Goal: Task Accomplishment & Management: Manage account settings

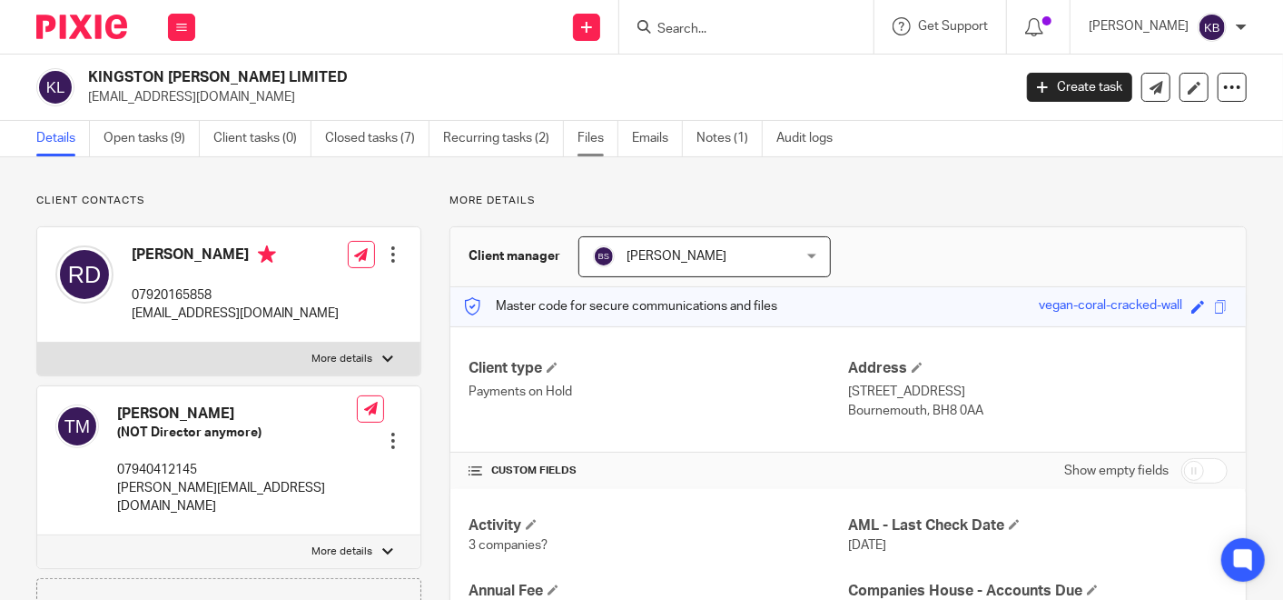
click at [579, 134] on link "Files" at bounding box center [598, 138] width 41 height 35
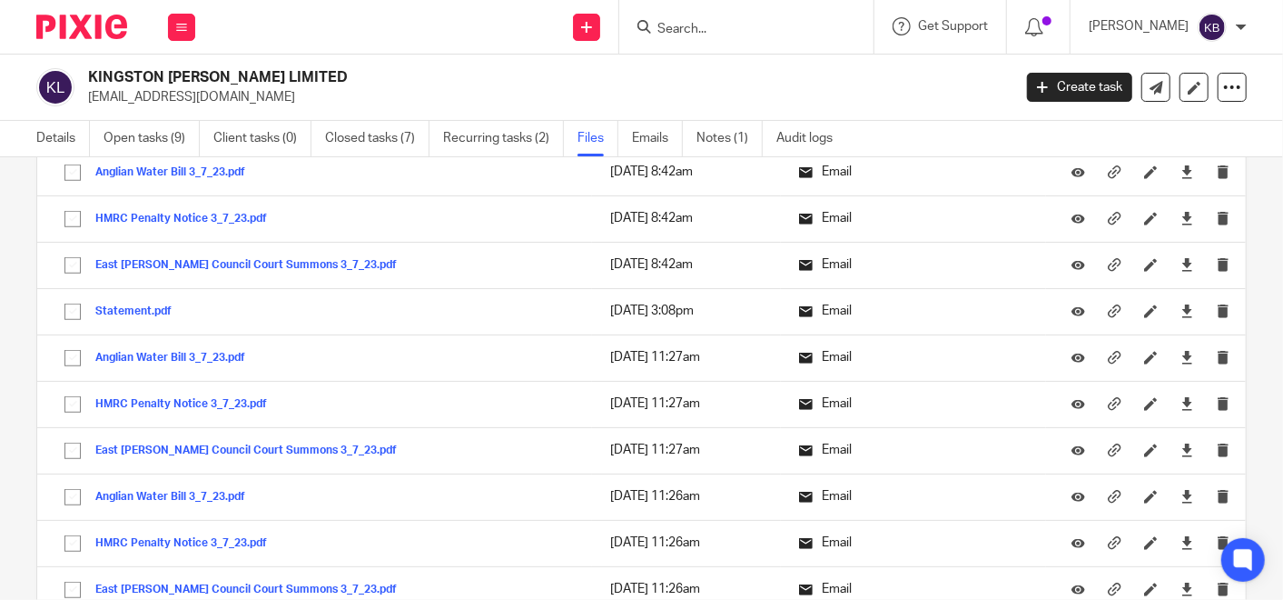
scroll to position [807, 0]
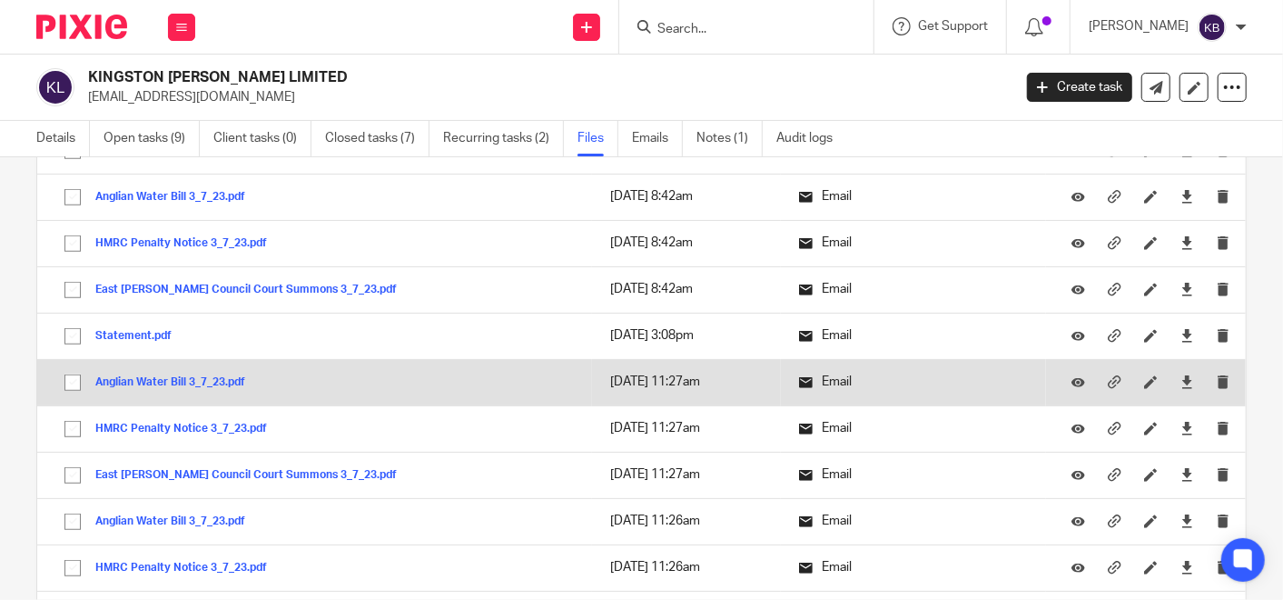
click at [168, 376] on button "Anglian Water Bill 3_7_23.pdf" at bounding box center [177, 382] width 164 height 13
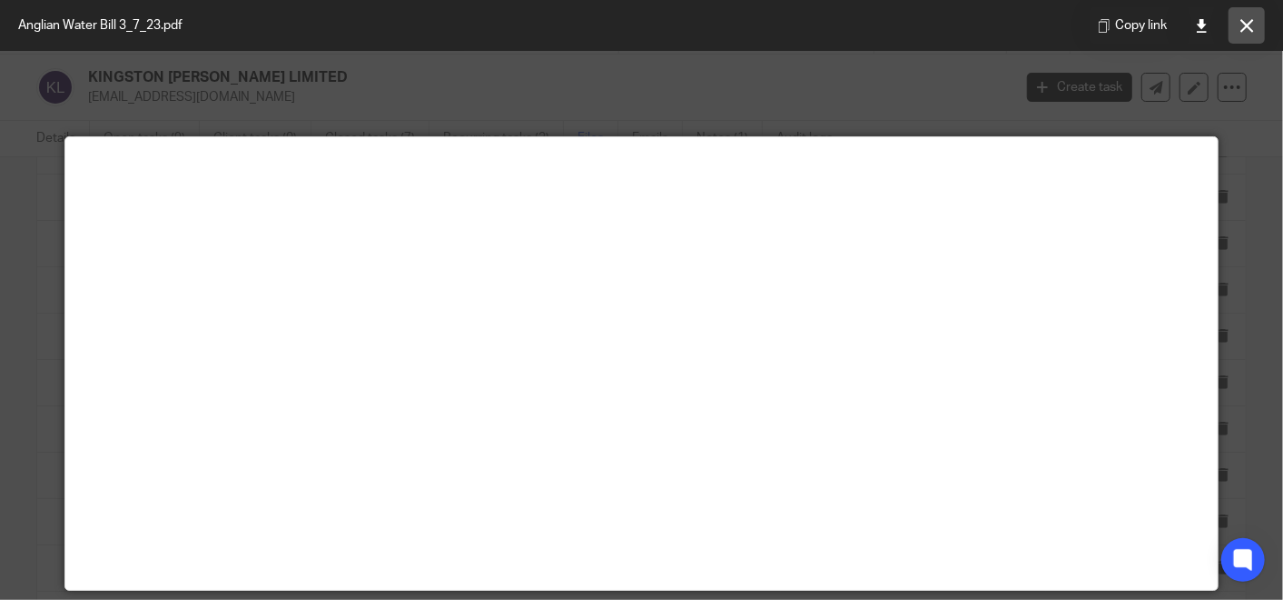
click at [1254, 25] on button at bounding box center [1247, 25] width 36 height 36
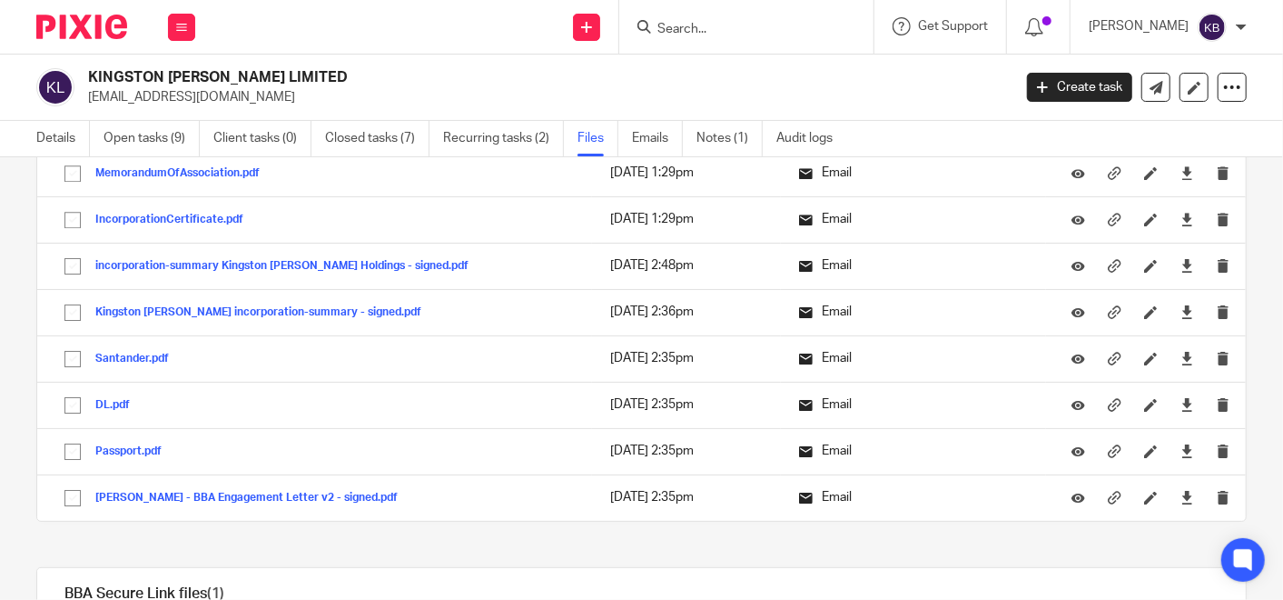
scroll to position [3330, 0]
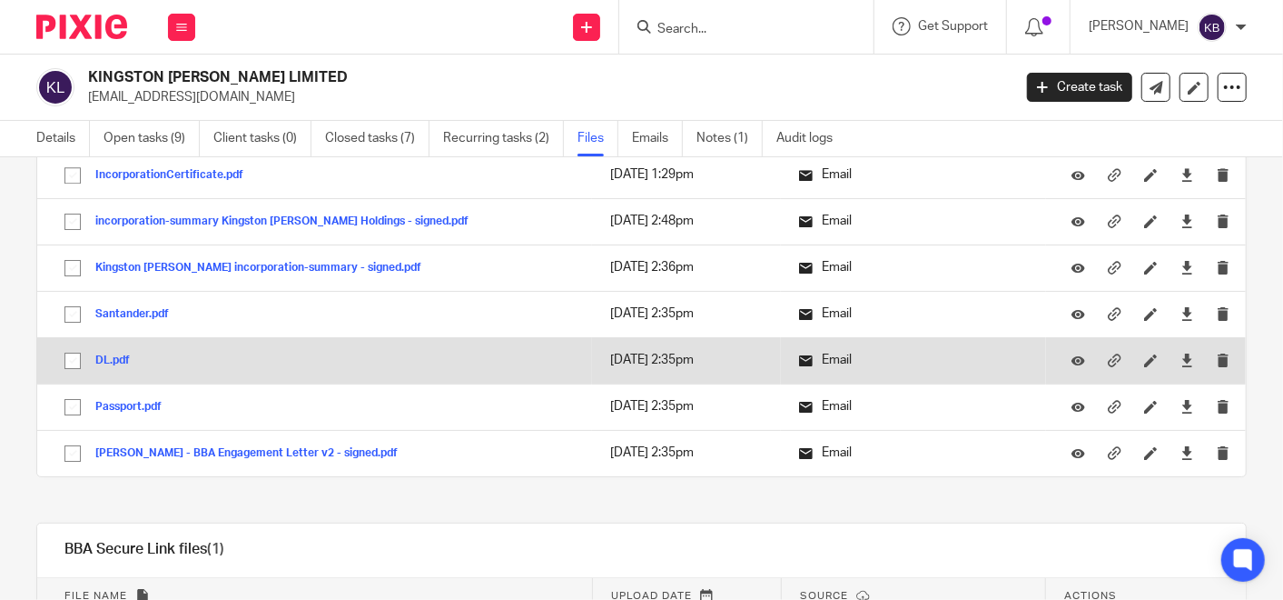
click at [103, 354] on button "DL.pdf" at bounding box center [119, 360] width 48 height 13
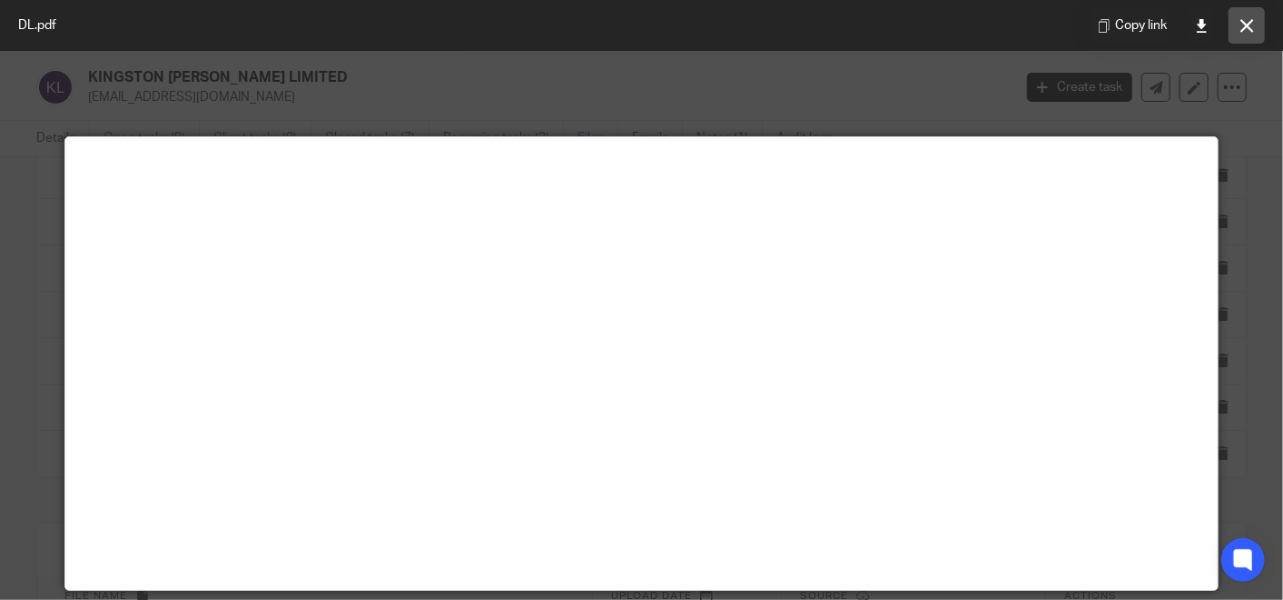
click at [1243, 27] on icon at bounding box center [1248, 26] width 14 height 14
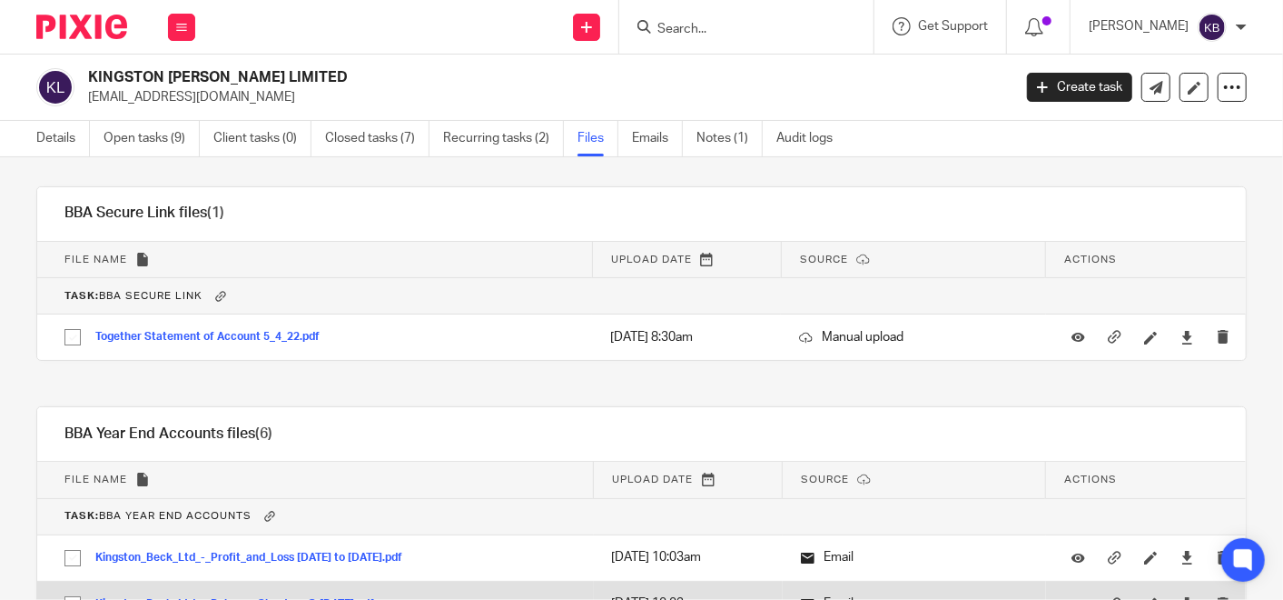
scroll to position [3634, 0]
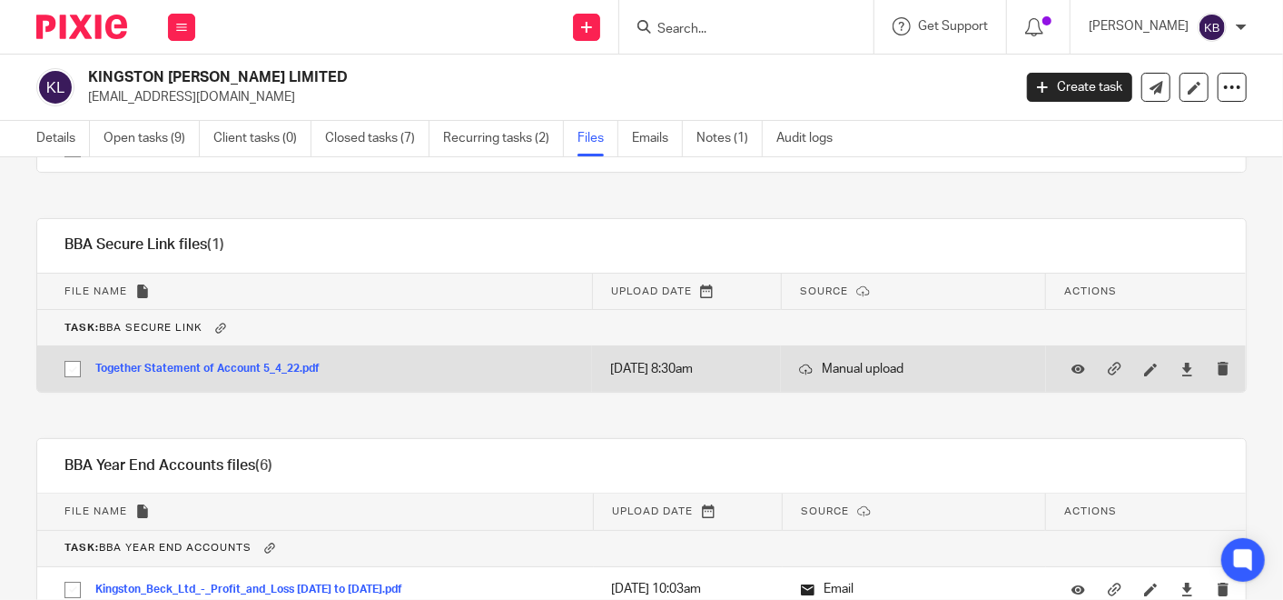
click at [226, 362] on button "Together Statement of Account 5_4_22.pdf" at bounding box center [214, 368] width 238 height 13
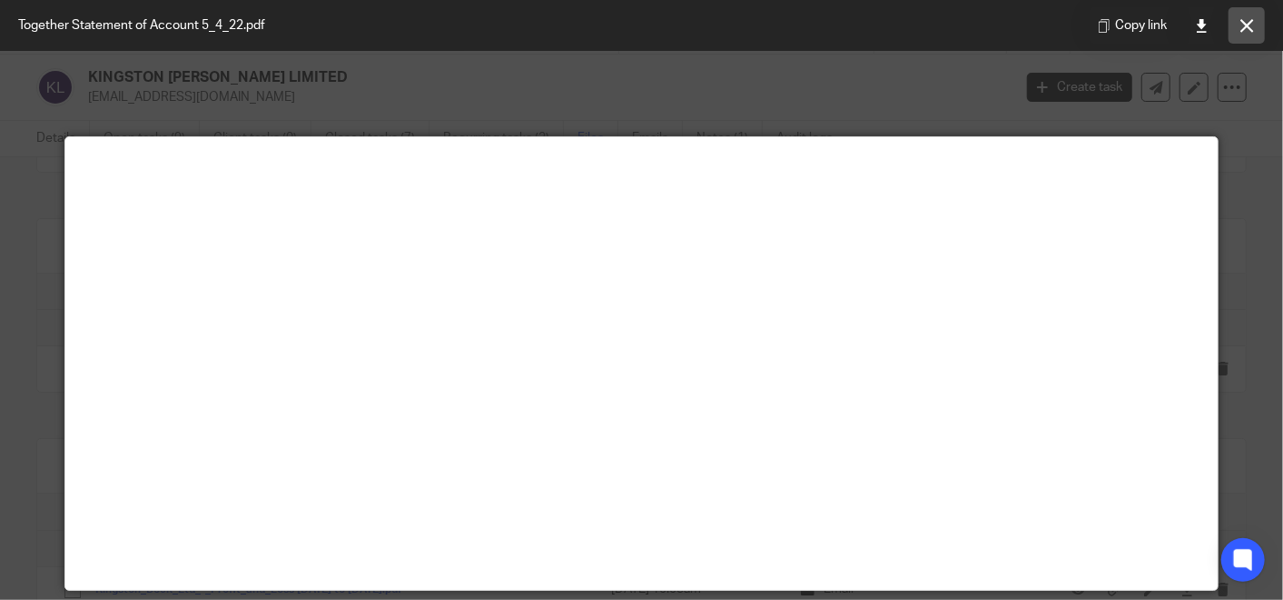
click at [1248, 22] on icon at bounding box center [1248, 26] width 14 height 14
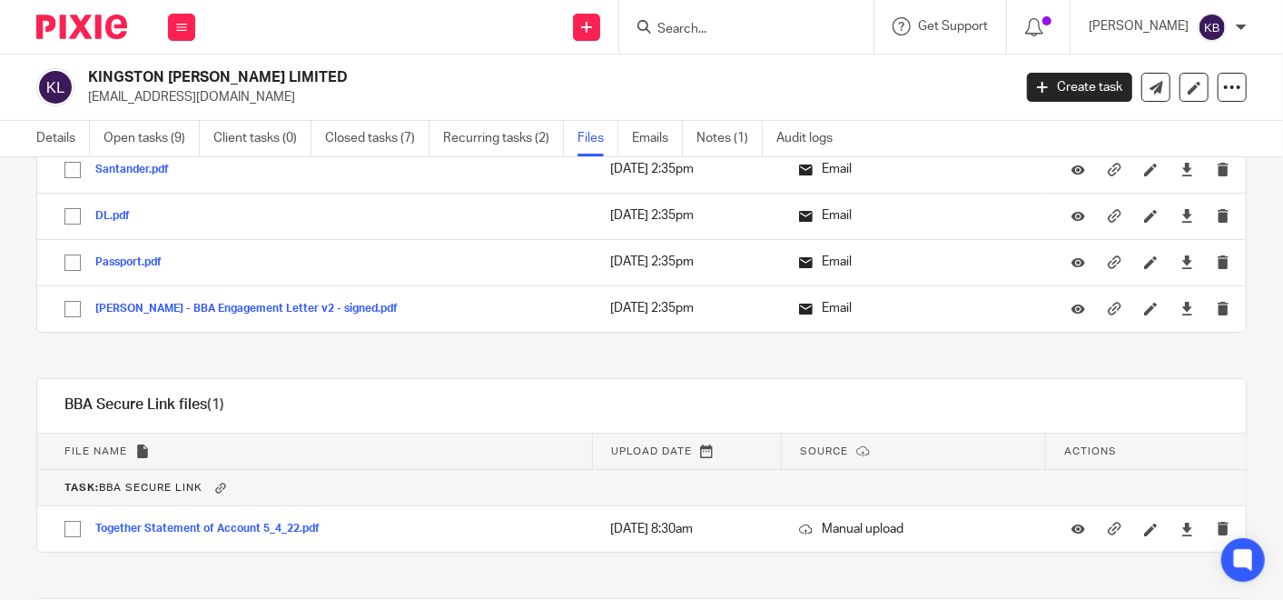
scroll to position [3433, 0]
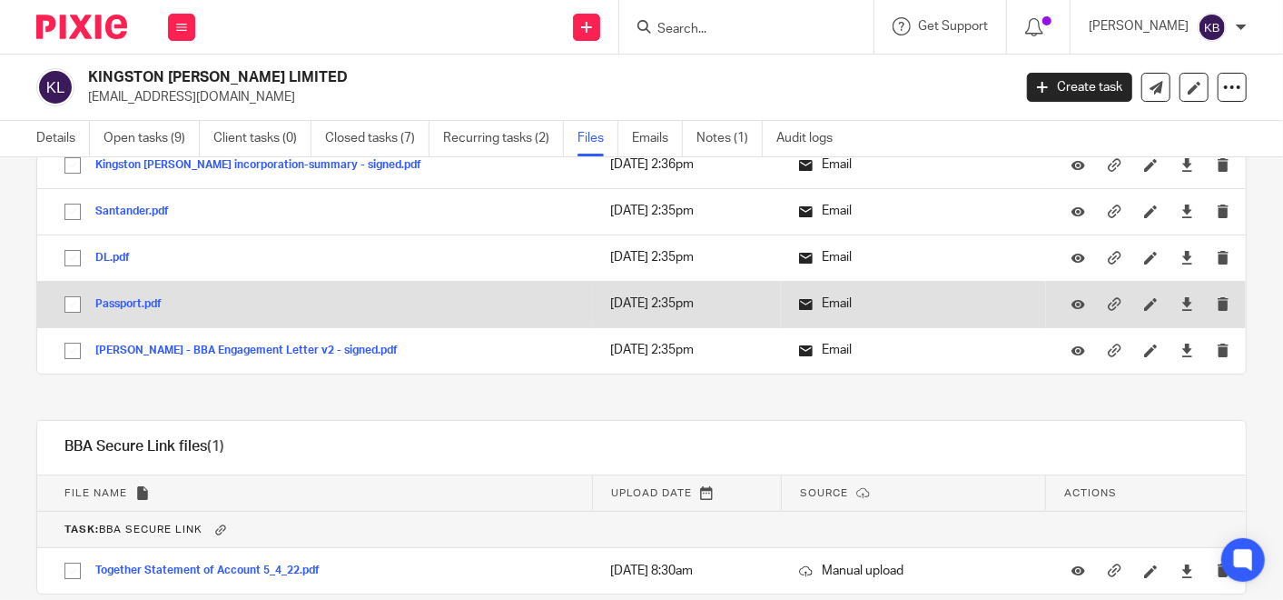
click at [132, 298] on button "Passport.pdf" at bounding box center [135, 304] width 80 height 13
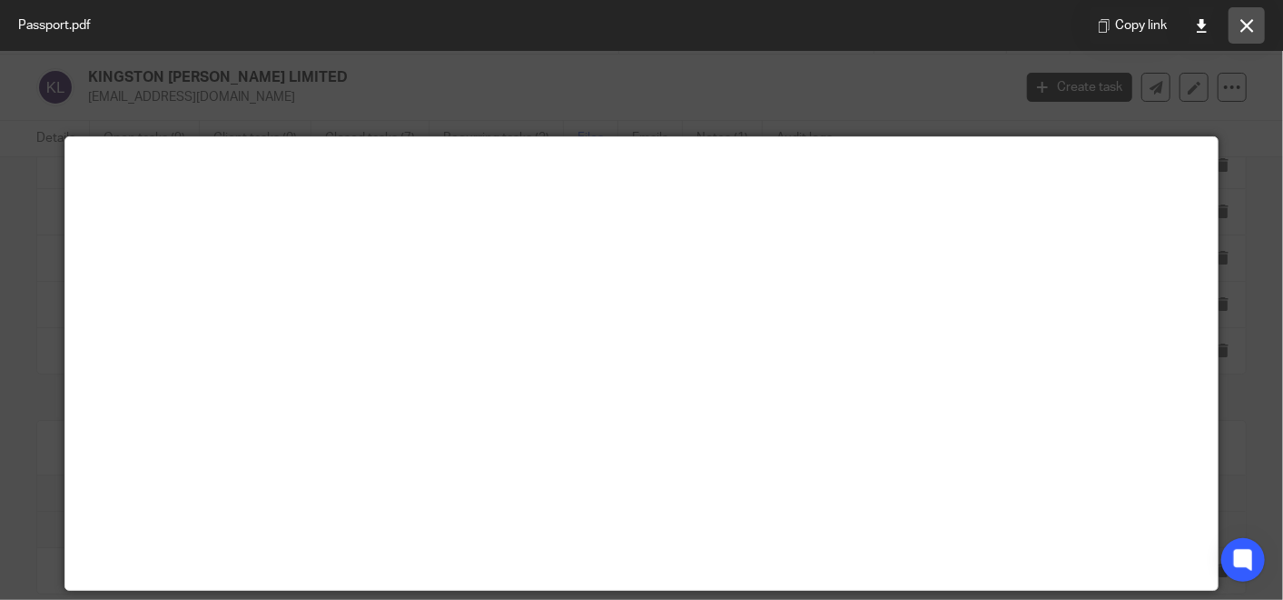
click at [1251, 20] on icon at bounding box center [1248, 26] width 14 height 14
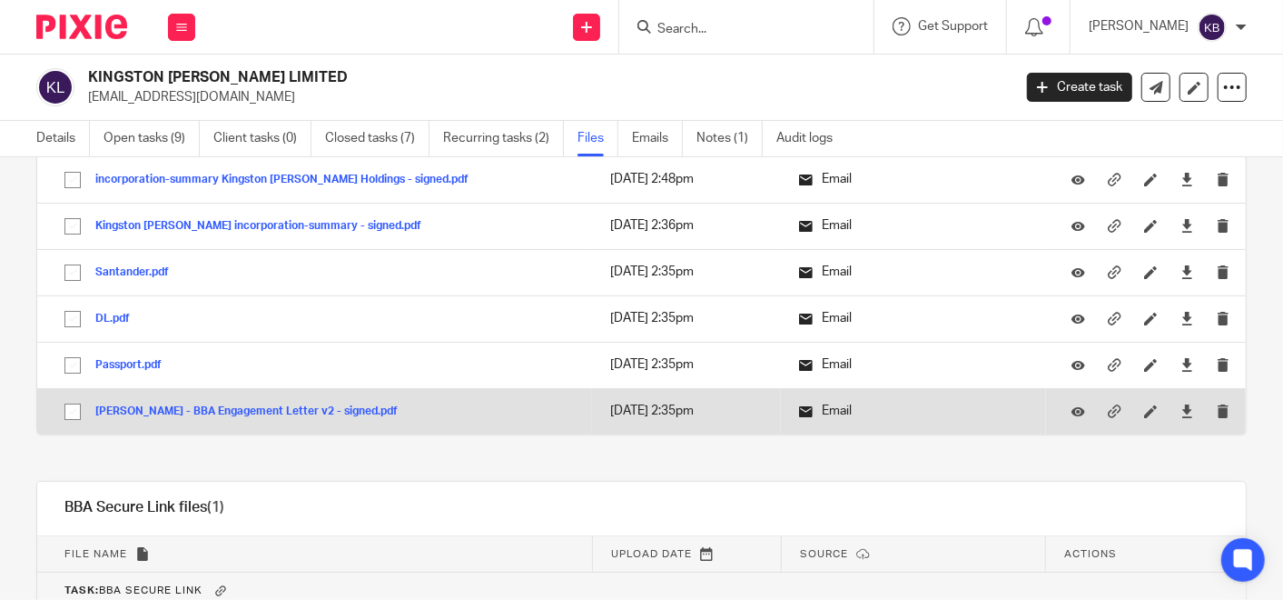
scroll to position [3332, 0]
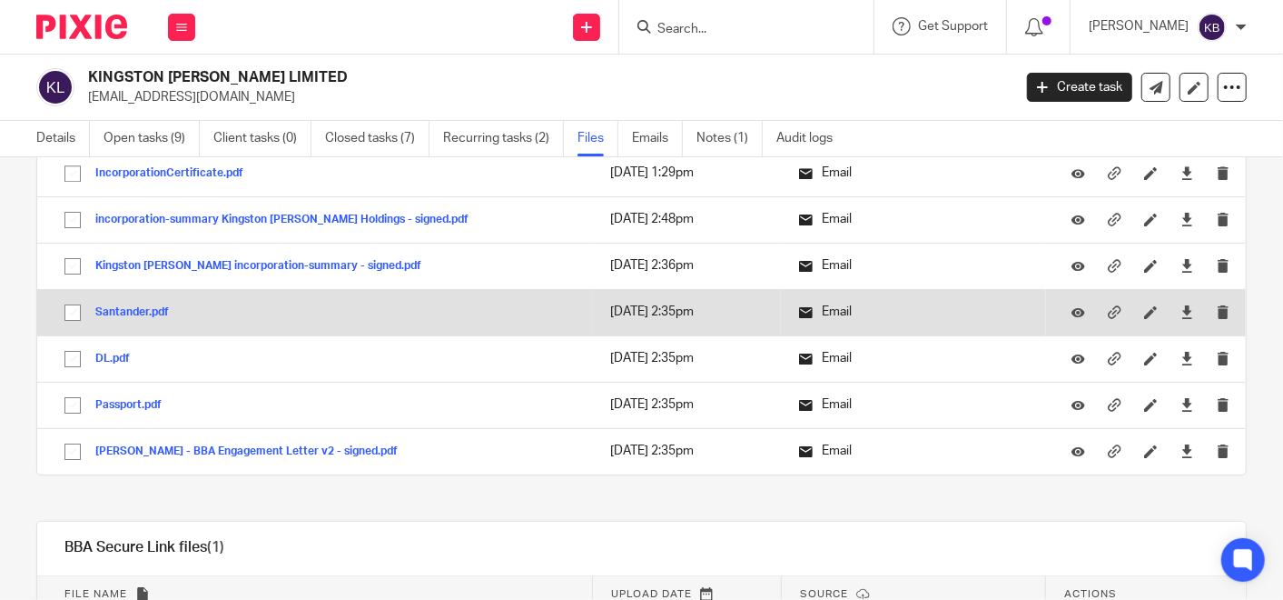
click at [116, 306] on button "Santander.pdf" at bounding box center [138, 312] width 87 height 13
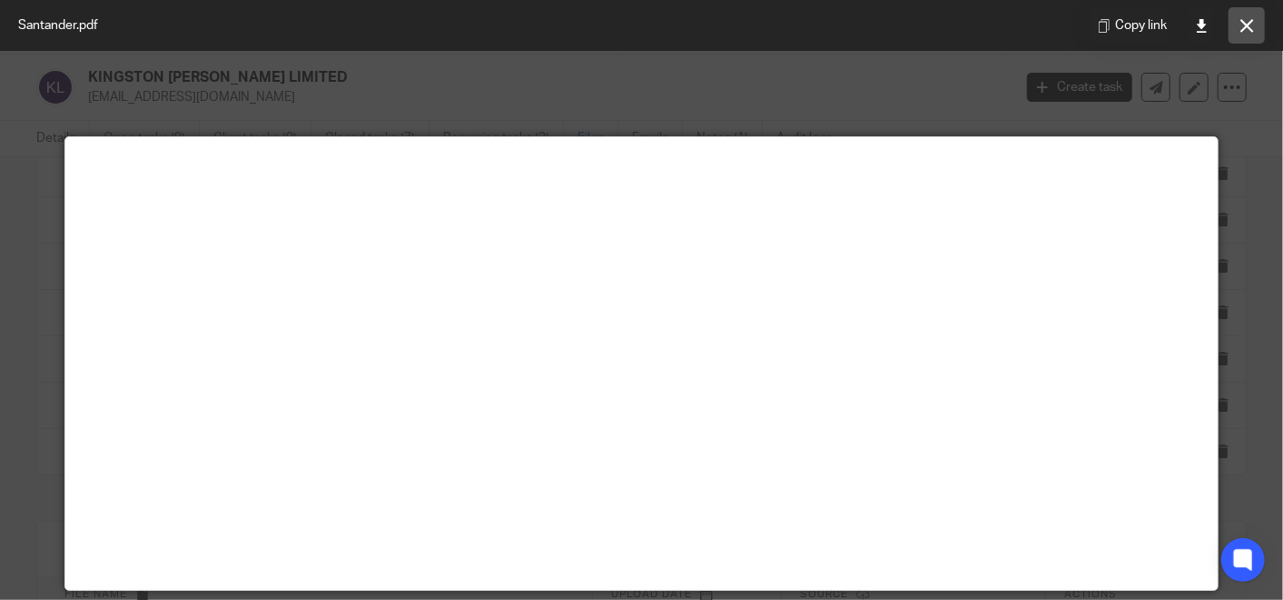
click at [1248, 15] on button at bounding box center [1247, 25] width 36 height 36
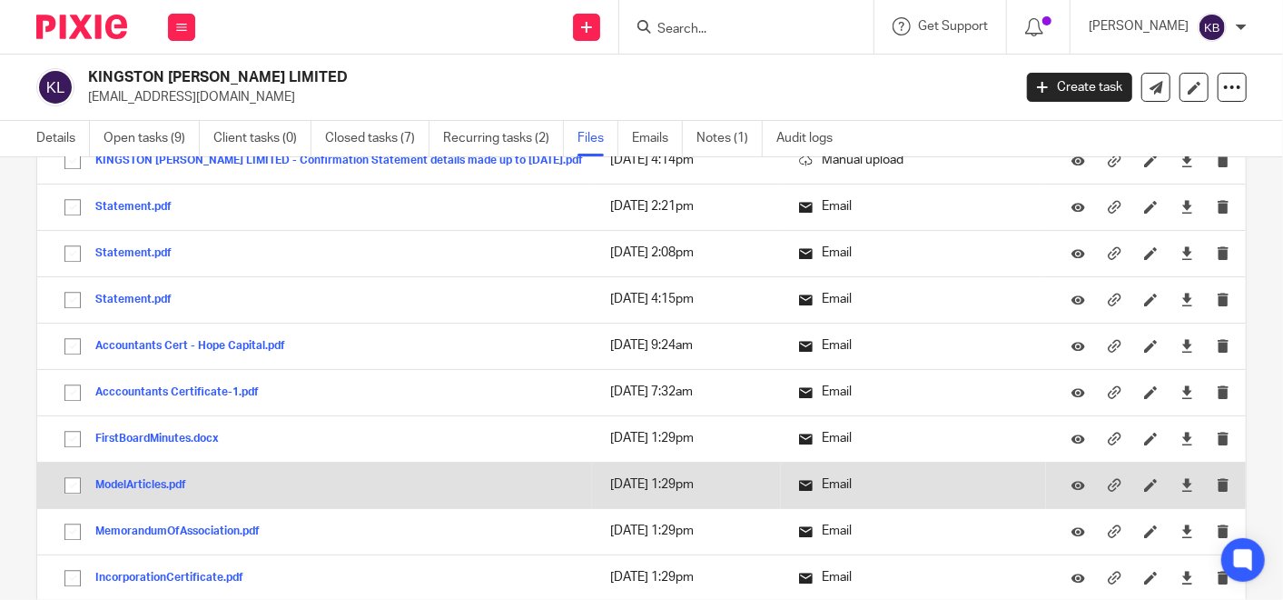
scroll to position [2827, 0]
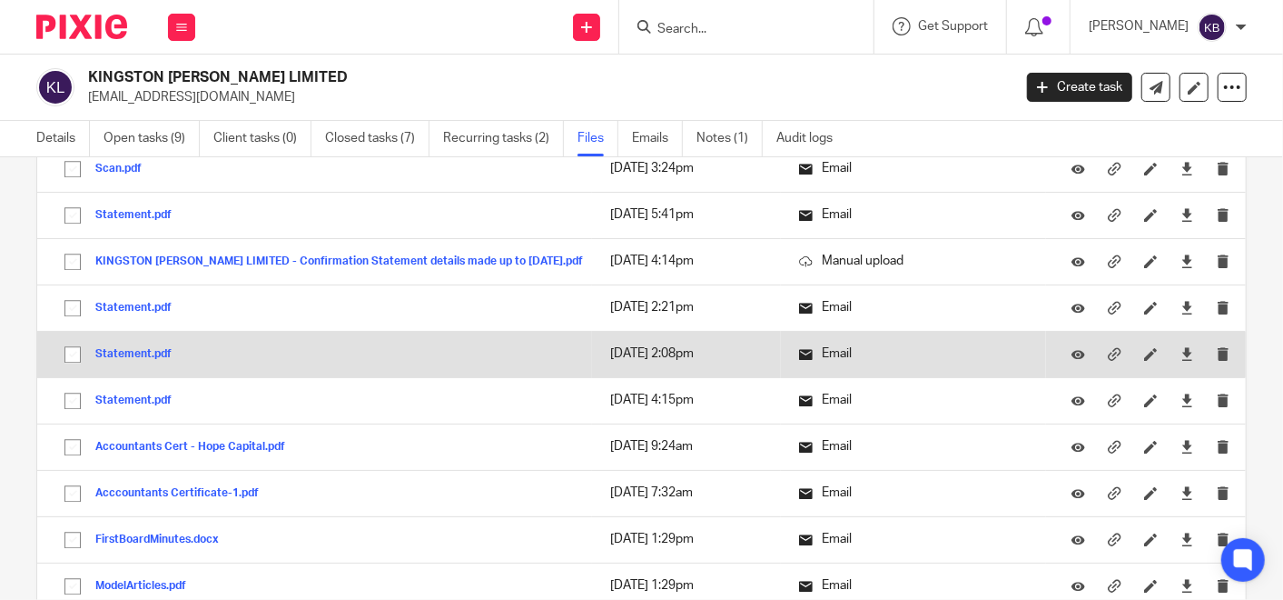
click at [123, 348] on button "Statement.pdf" at bounding box center [140, 354] width 90 height 13
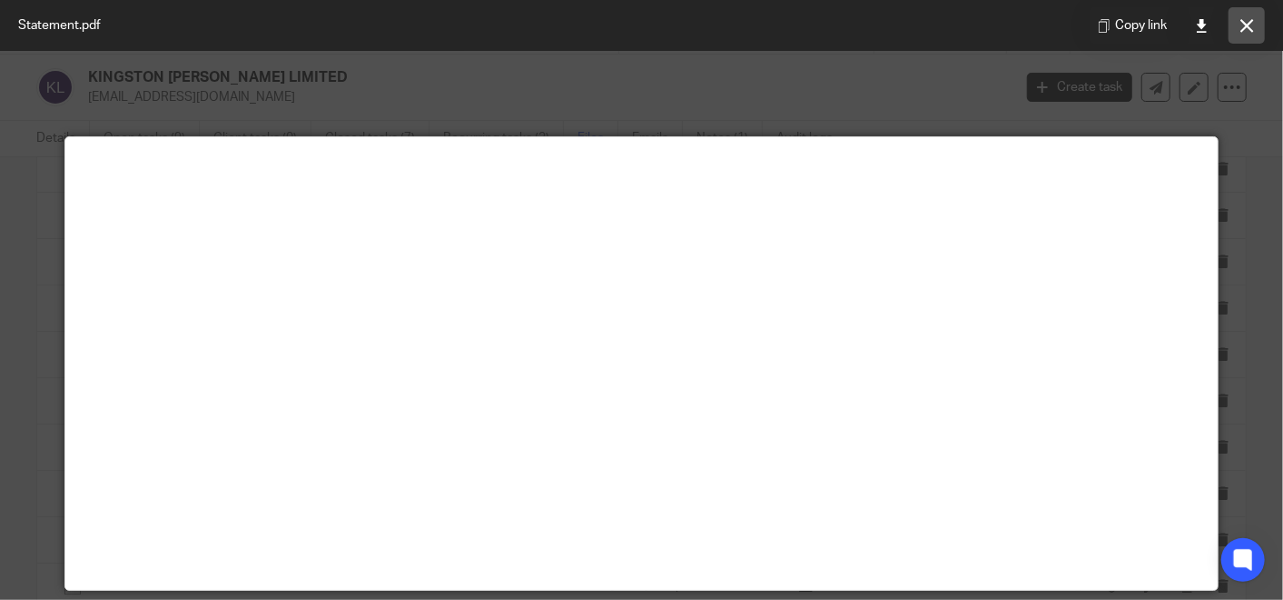
click at [1251, 21] on icon at bounding box center [1248, 26] width 14 height 14
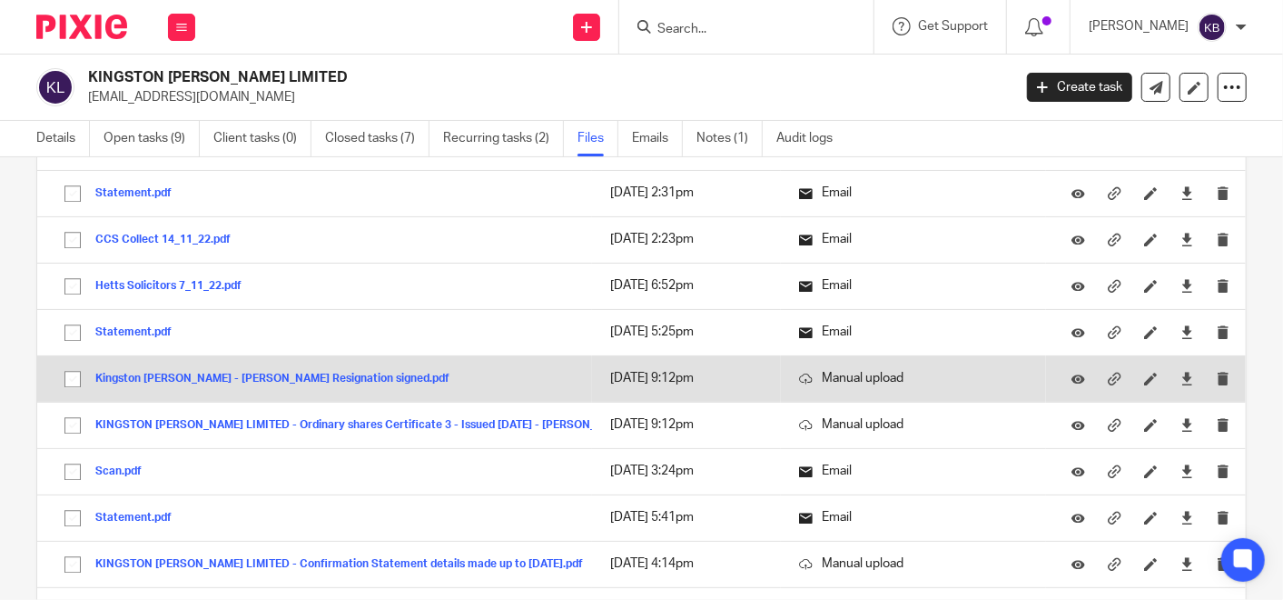
scroll to position [2423, 0]
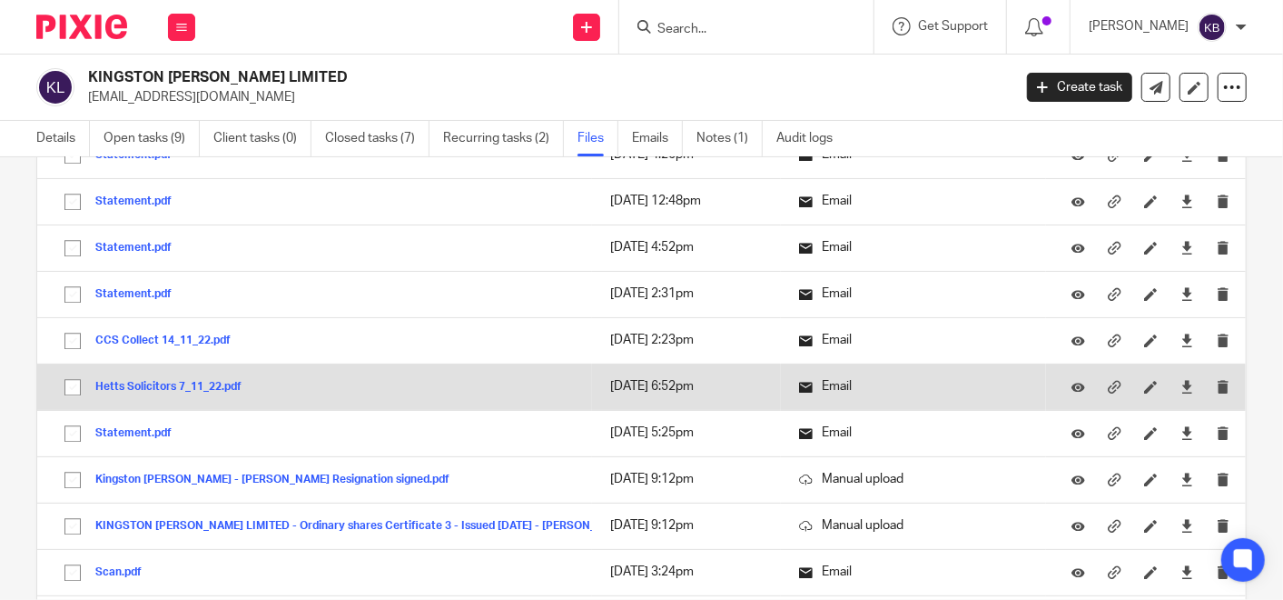
click at [113, 381] on button "Hetts Solicitors 7_11_22.pdf" at bounding box center [175, 387] width 160 height 13
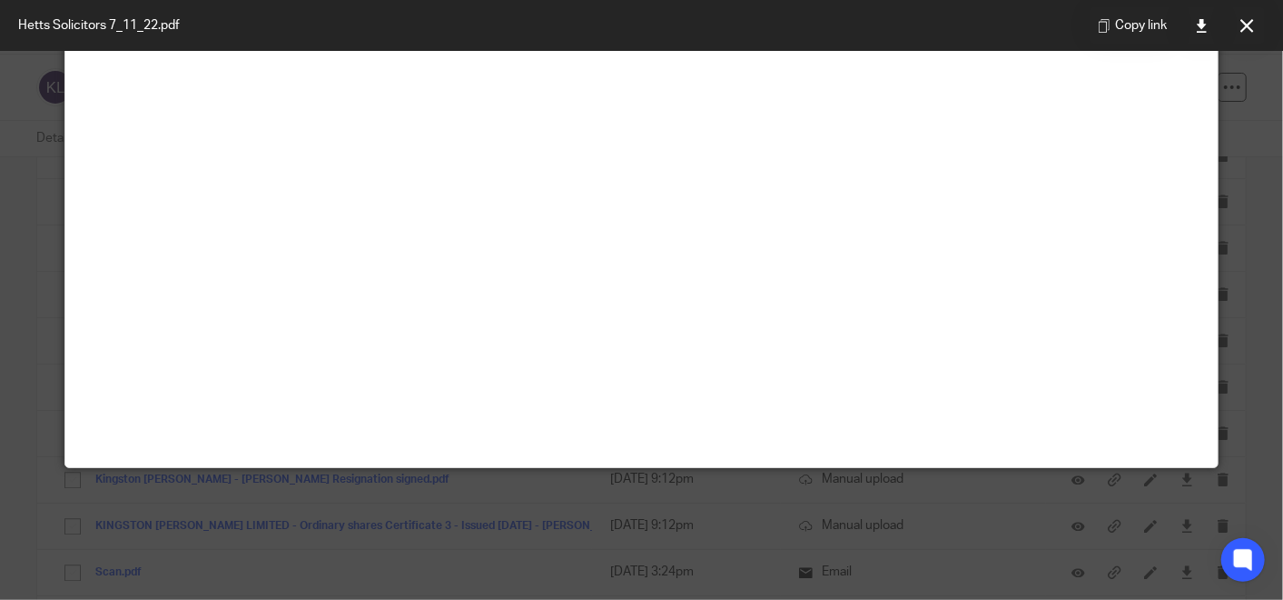
scroll to position [127, 0]
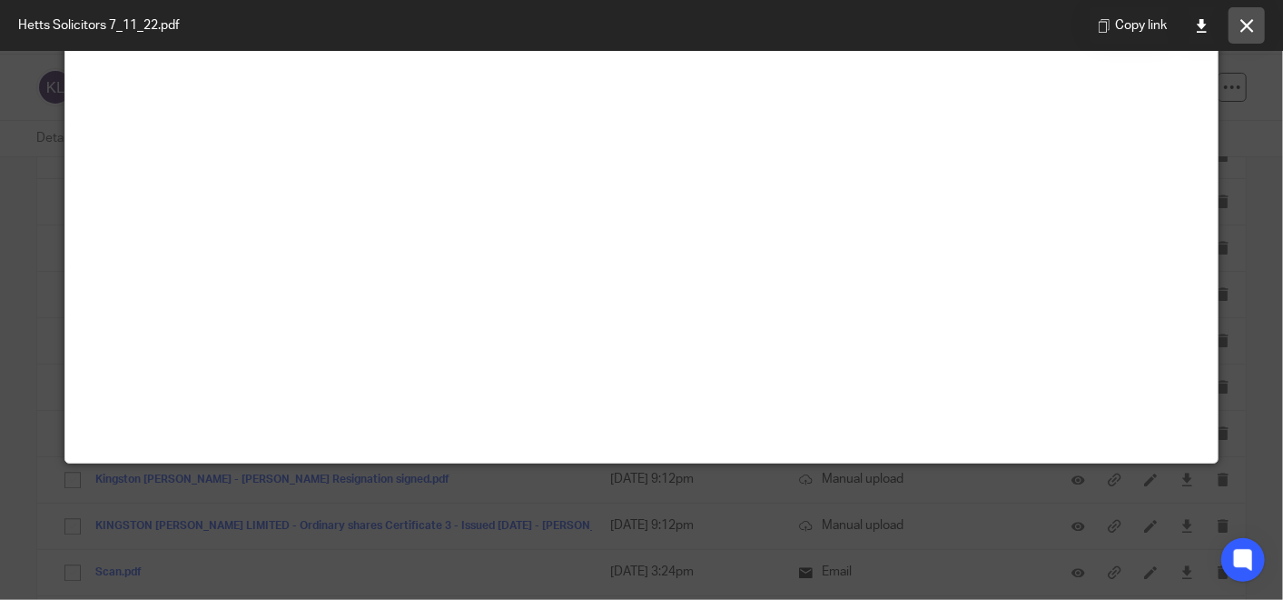
click at [1250, 29] on icon at bounding box center [1248, 26] width 14 height 14
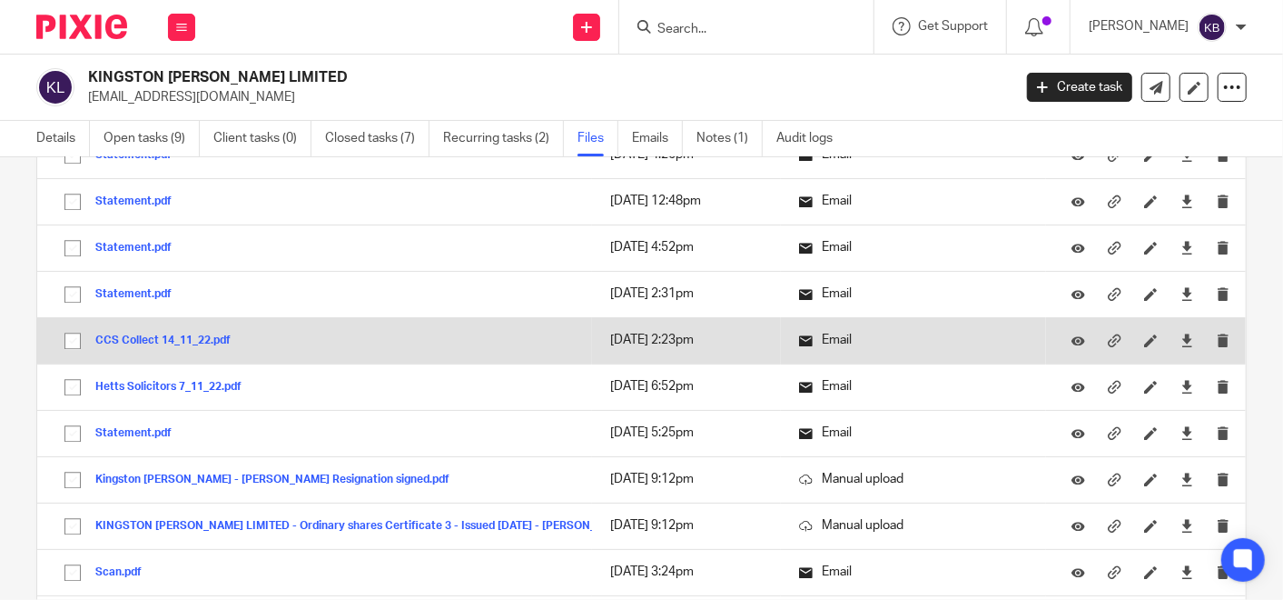
click at [195, 334] on button "CCS Collect 14_11_22.pdf" at bounding box center [169, 340] width 149 height 13
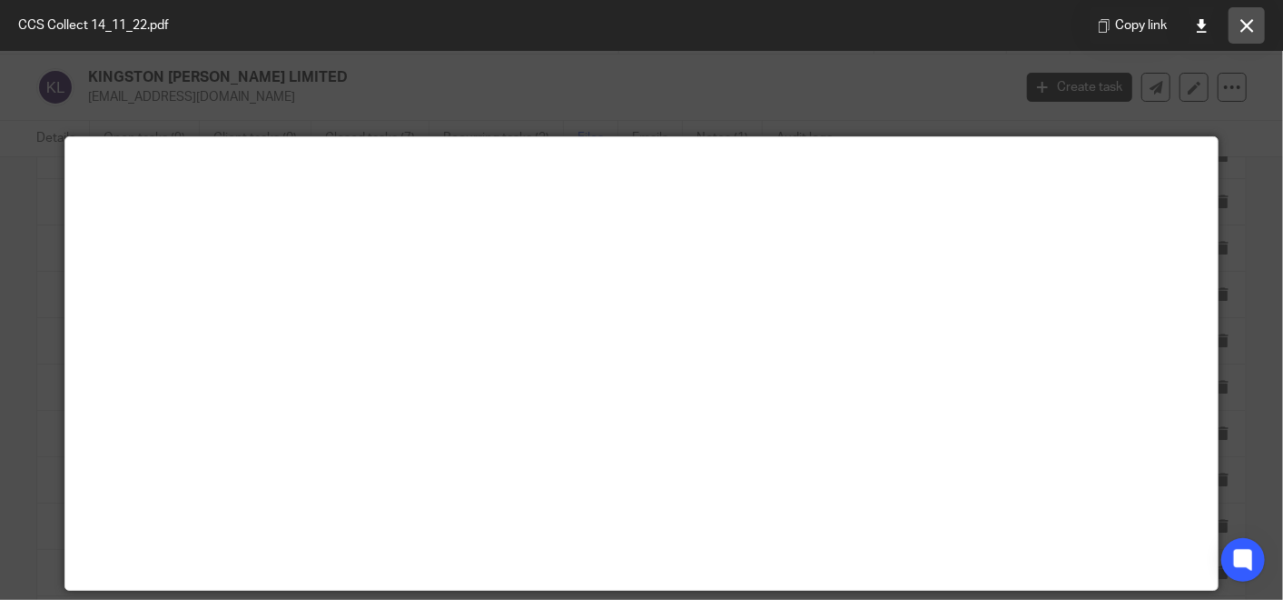
click at [1248, 21] on icon at bounding box center [1248, 26] width 14 height 14
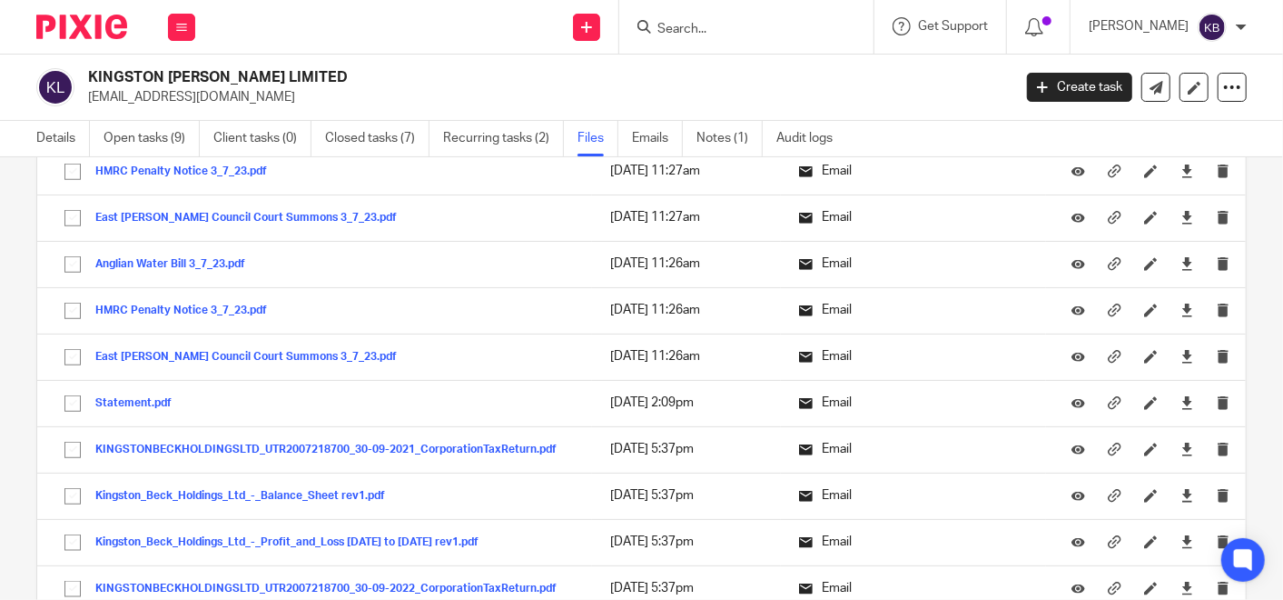
scroll to position [1010, 0]
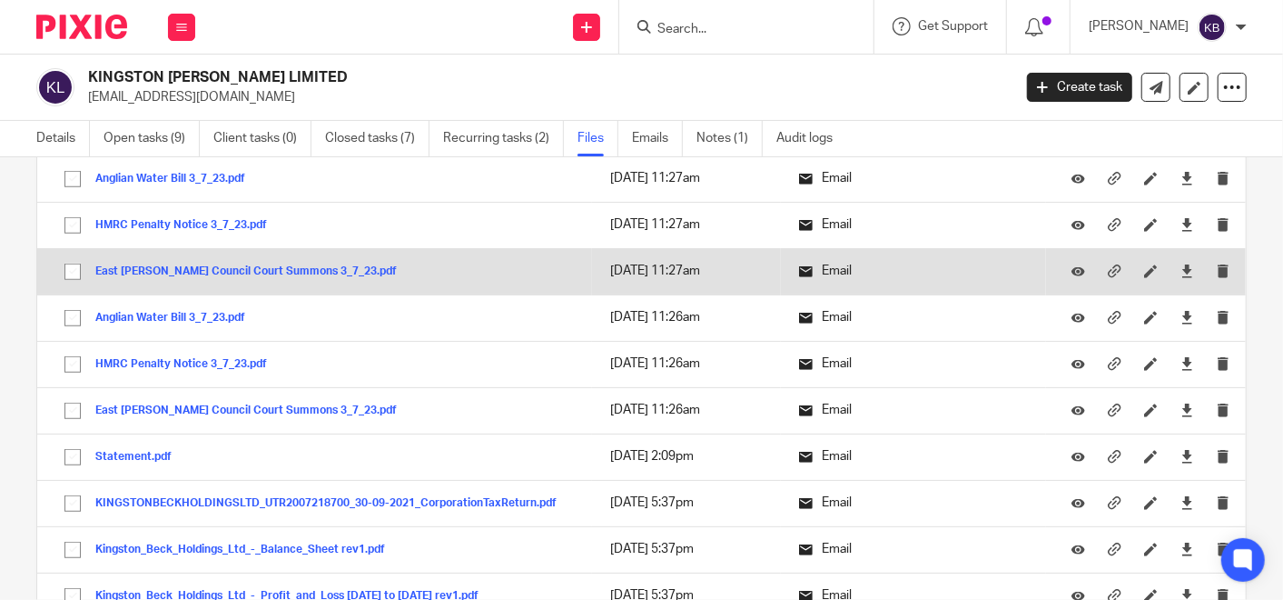
click at [270, 265] on button "East [PERSON_NAME] Council Court Summons 3_7_23.pdf" at bounding box center [252, 271] width 315 height 13
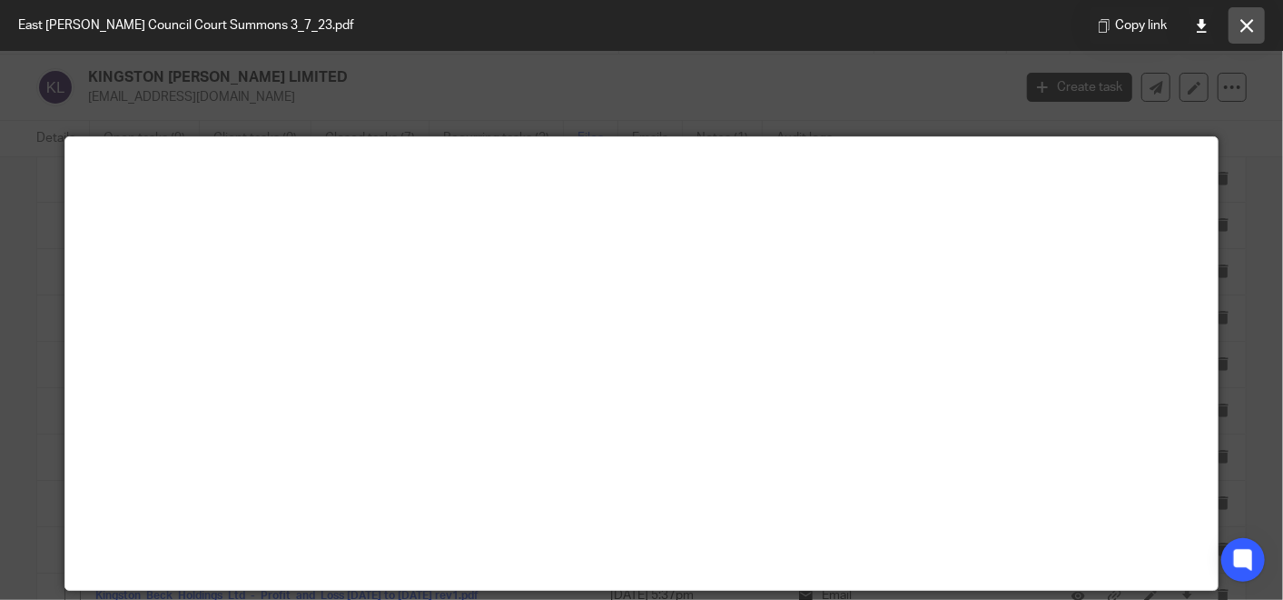
click at [1246, 20] on icon at bounding box center [1248, 26] width 14 height 14
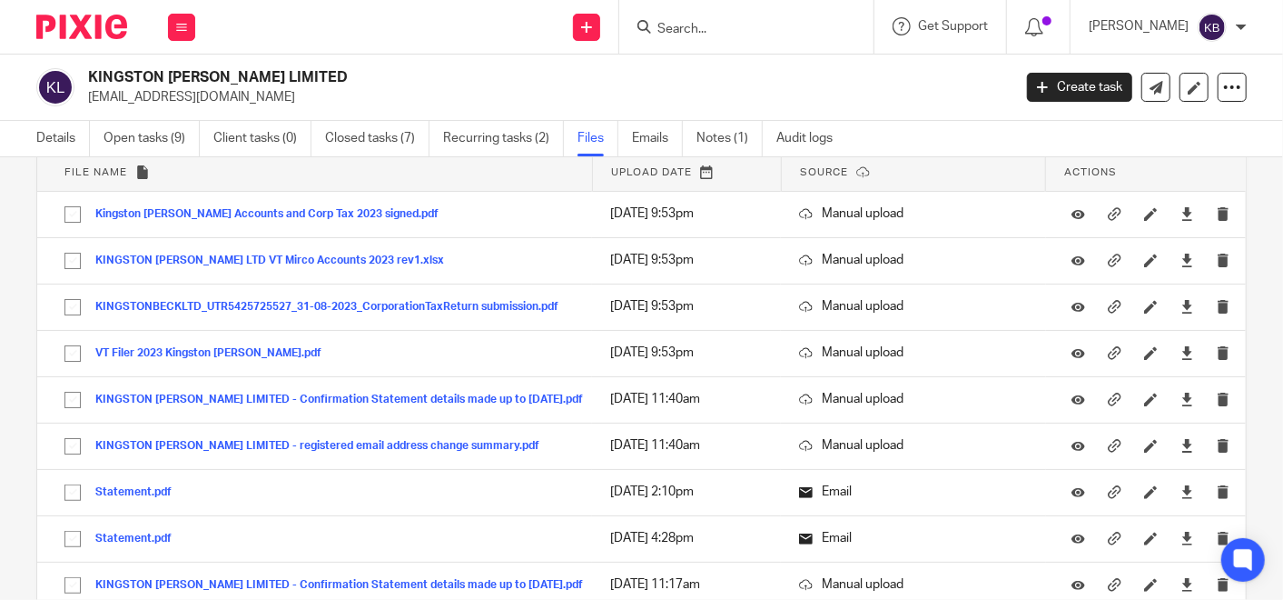
scroll to position [0, 0]
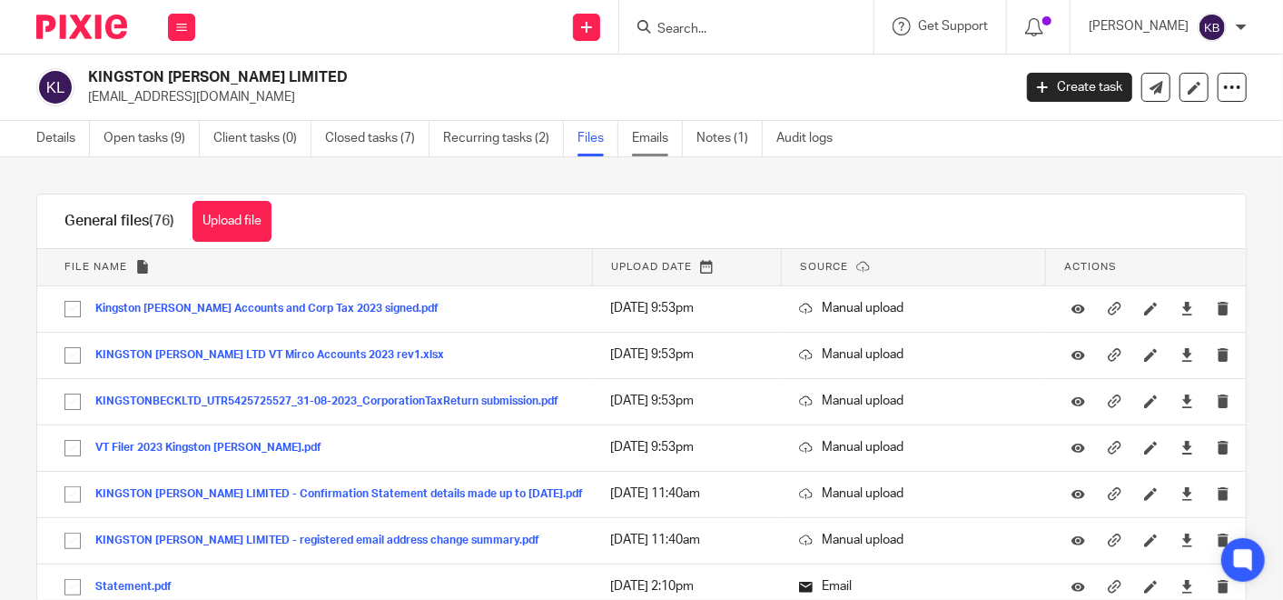
click at [647, 137] on link "Emails" at bounding box center [657, 138] width 51 height 35
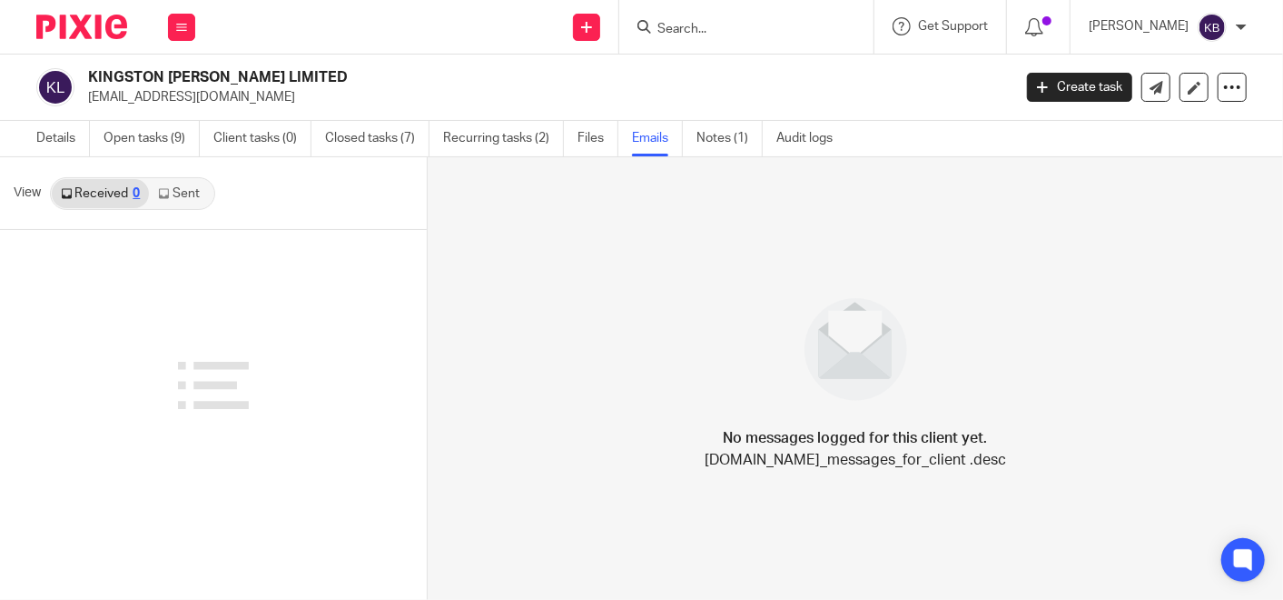
click at [710, 132] on link "Notes (1)" at bounding box center [730, 138] width 66 height 35
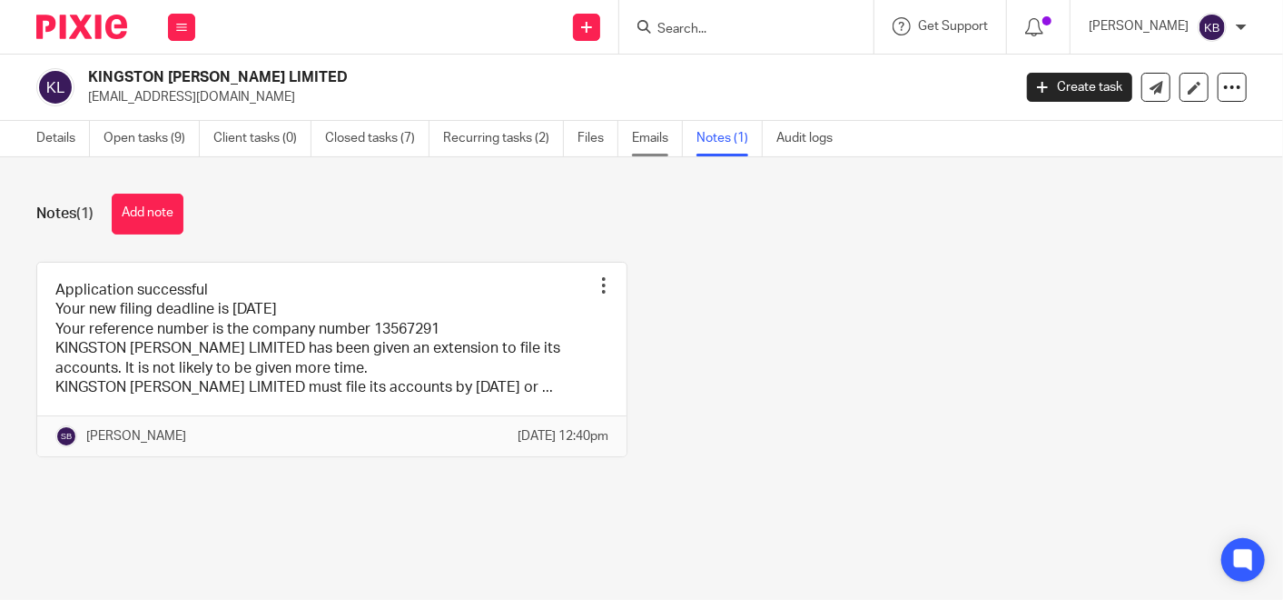
click at [648, 137] on link "Emails" at bounding box center [657, 138] width 51 height 35
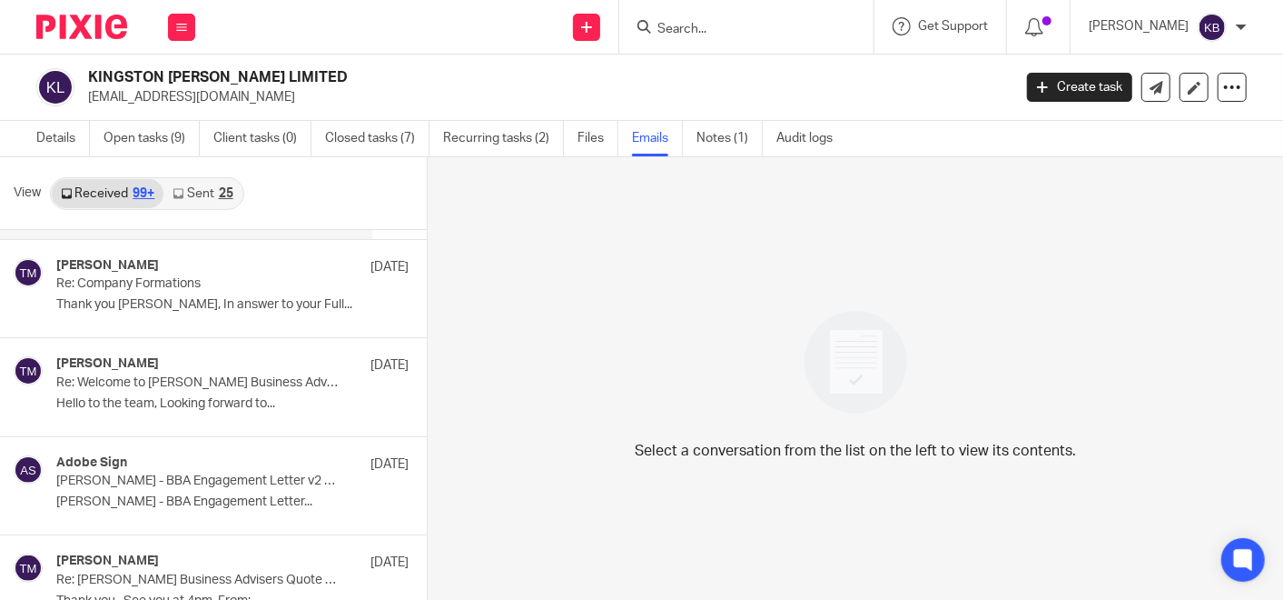
scroll to position [2, 0]
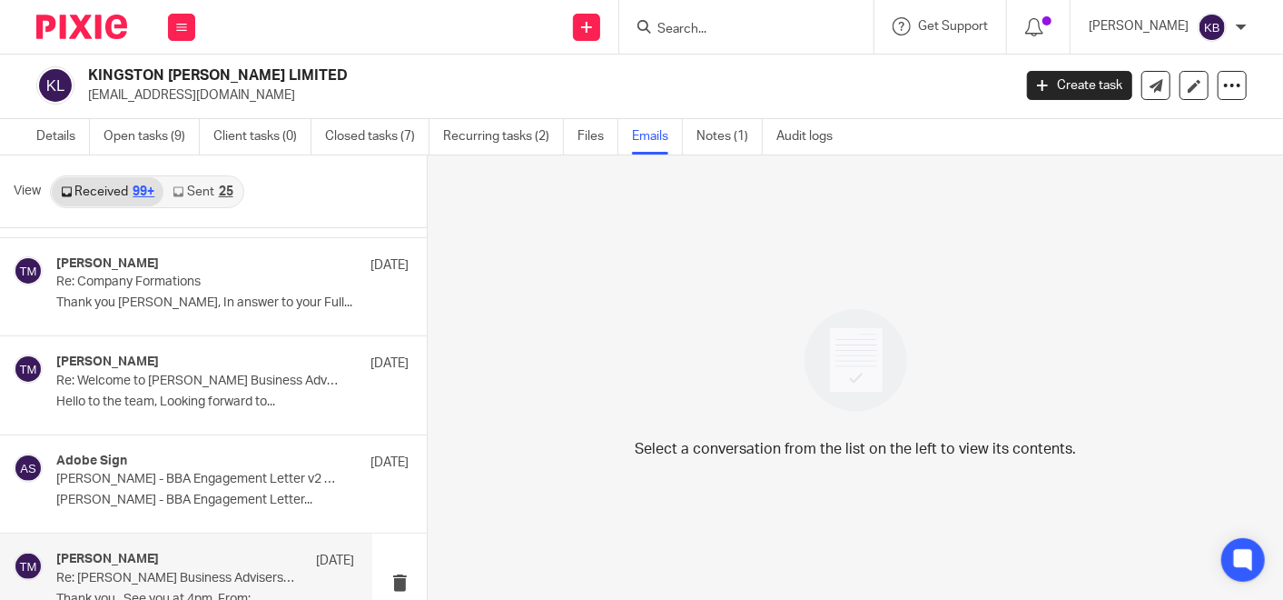
click at [180, 570] on p "Re: Bicknell Business Advisers Quote - Tanya Mullings" at bounding box center [175, 577] width 238 height 15
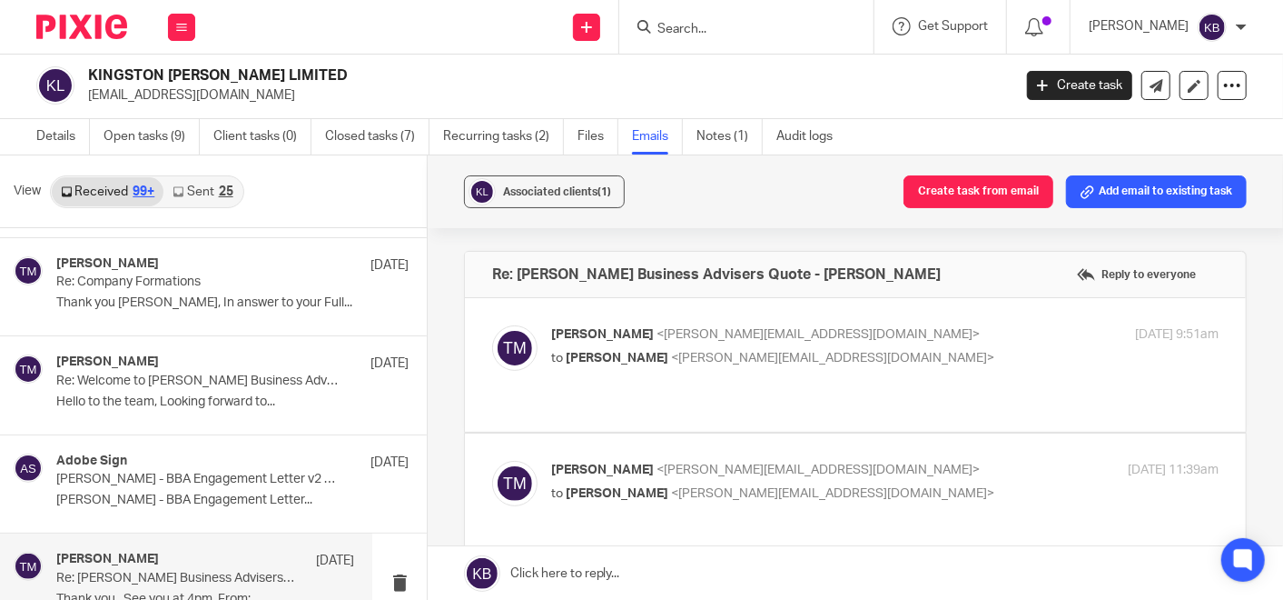
scroll to position [0, 0]
click at [657, 334] on span "<t.mullings@hotmail.com>" at bounding box center [818, 334] width 323 height 13
checkbox input "true"
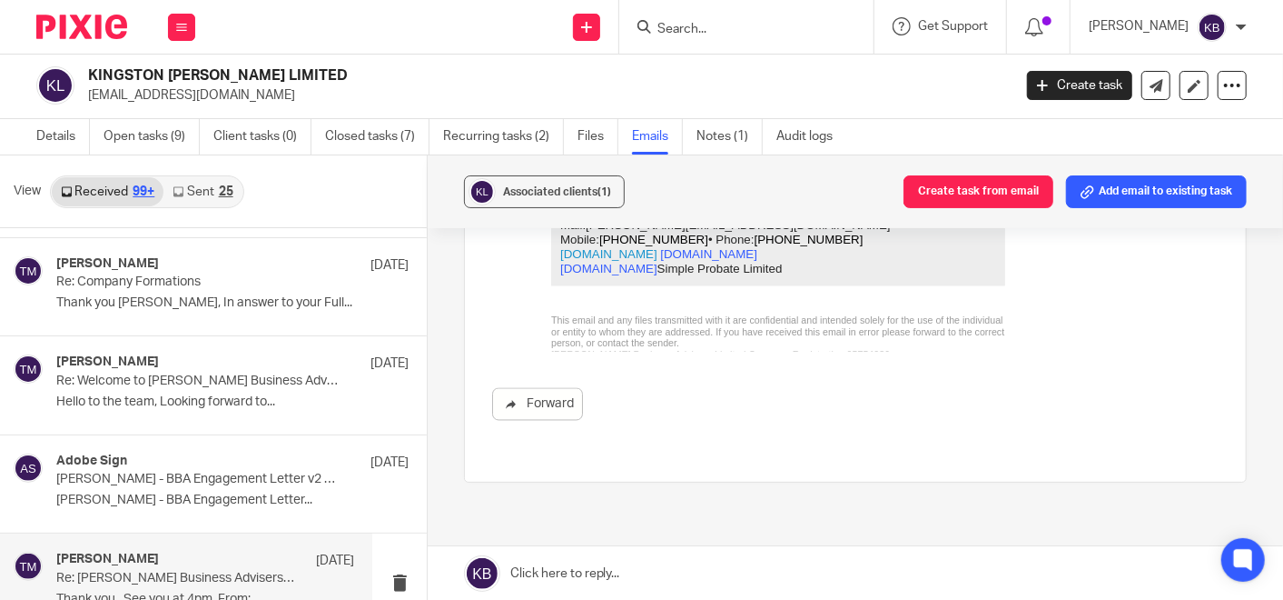
scroll to position [5782, 0]
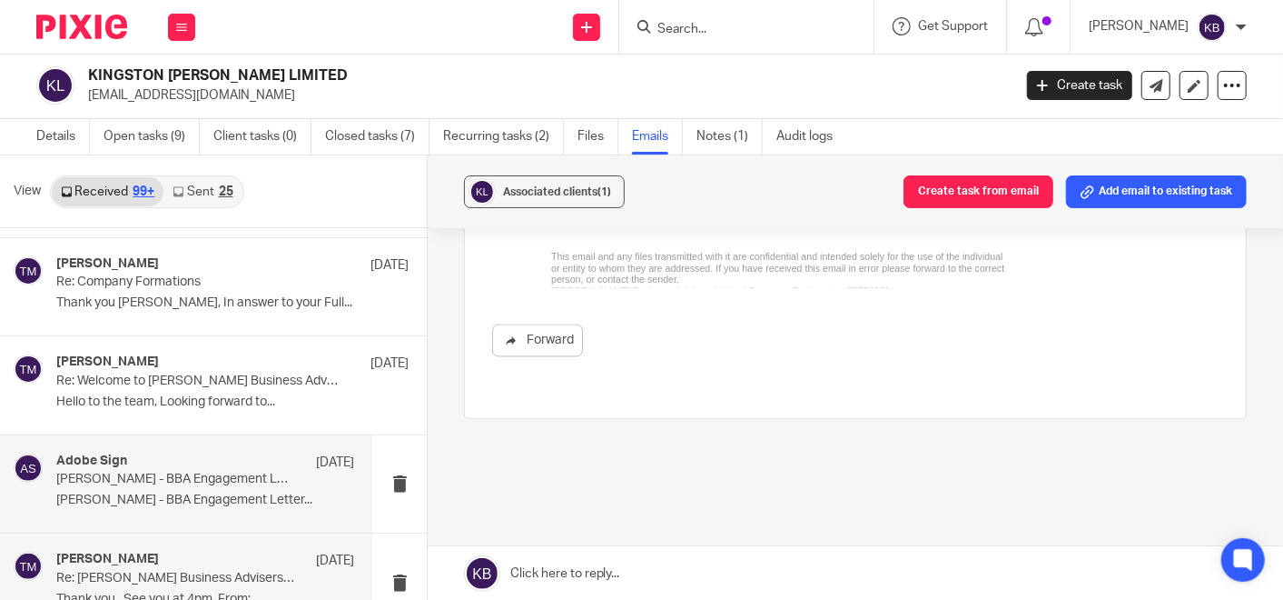
click at [238, 492] on p "Tanya Mullings - BBA Engagement Letter..." at bounding box center [205, 499] width 298 height 15
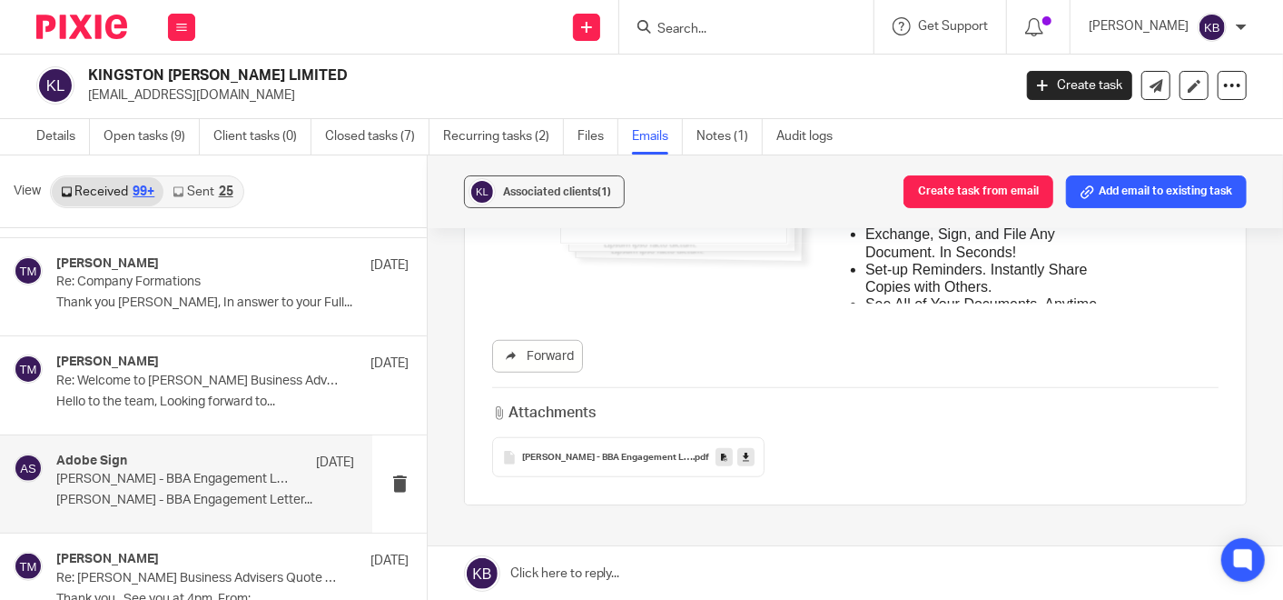
scroll to position [807, 0]
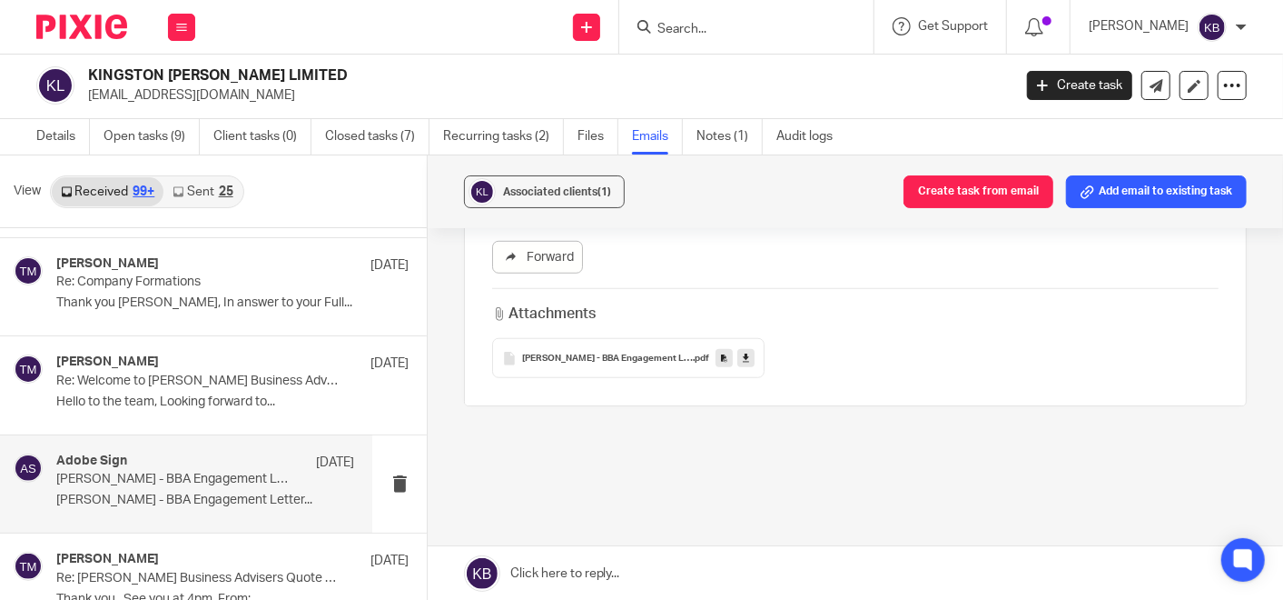
click at [551, 353] on span "[PERSON_NAME] - BBA Engagement Letter v2 - signed" at bounding box center [607, 358] width 171 height 11
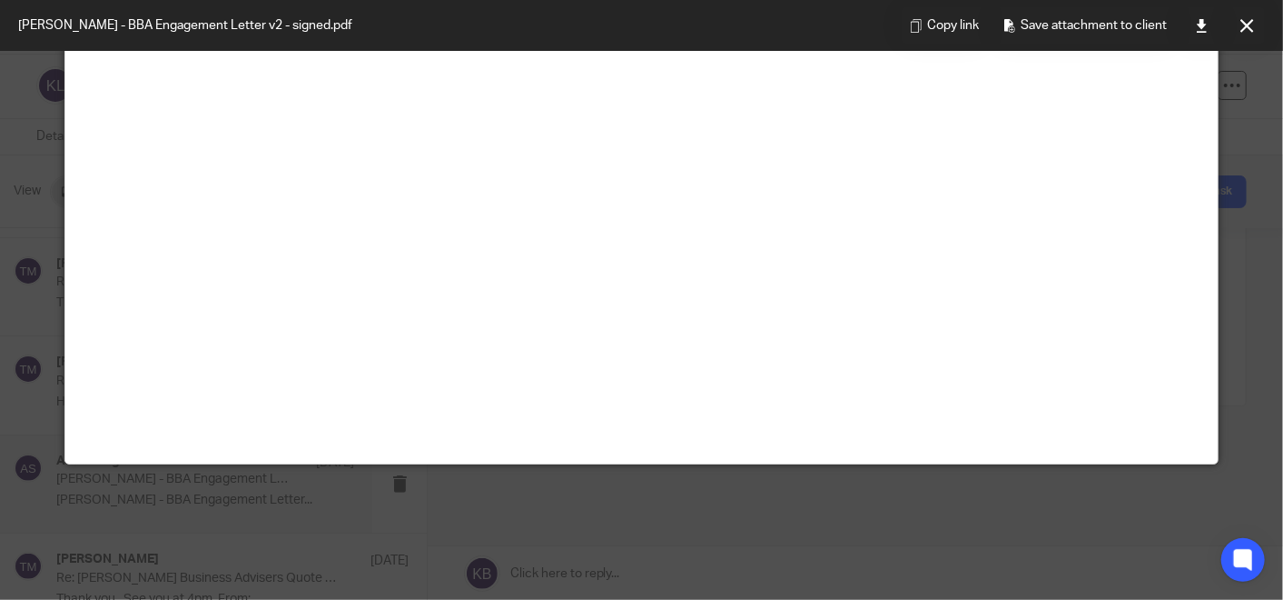
scroll to position [127, 0]
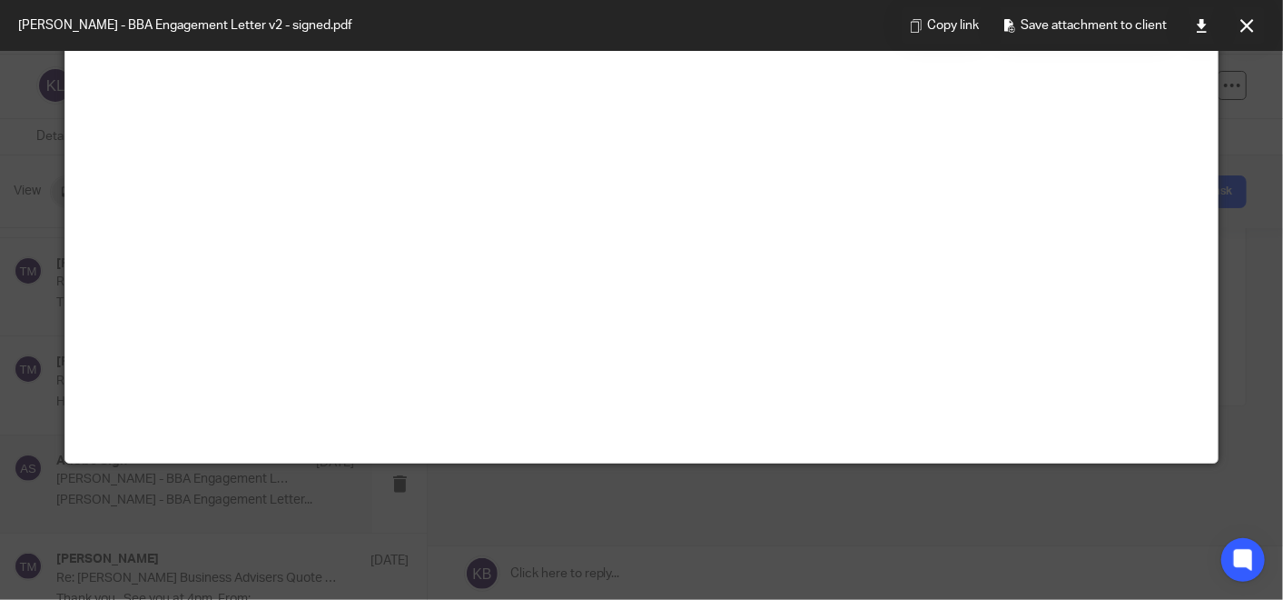
click at [1247, 19] on icon at bounding box center [1248, 26] width 14 height 14
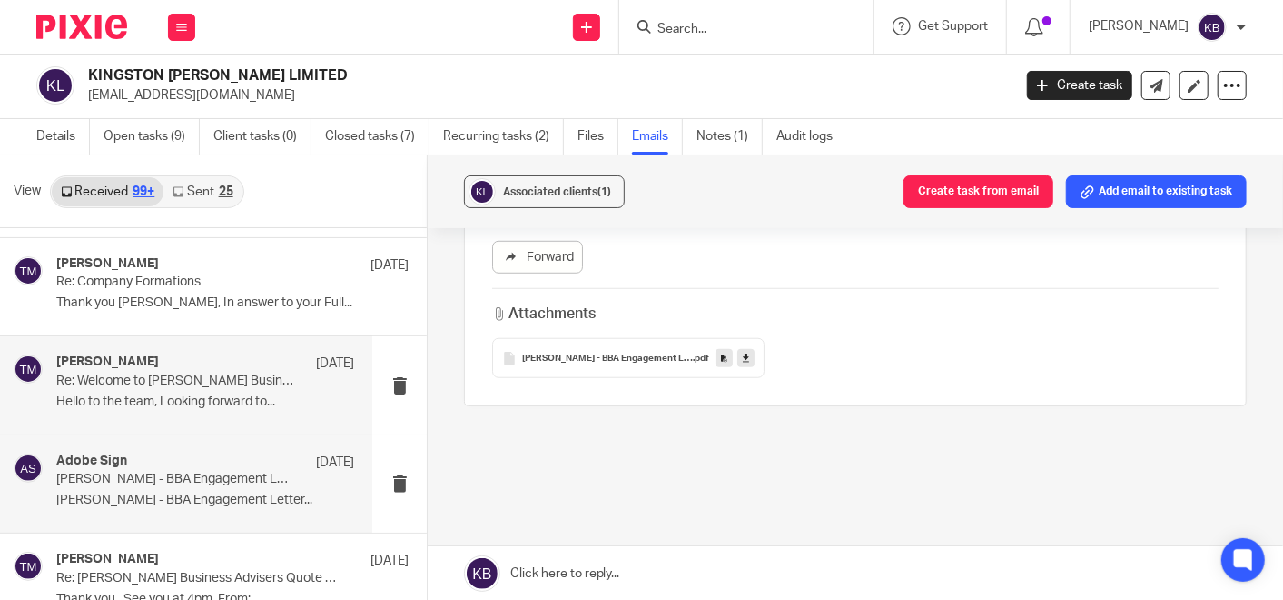
click at [171, 394] on p "Hello to the team, Looking forward to..." at bounding box center [205, 401] width 298 height 15
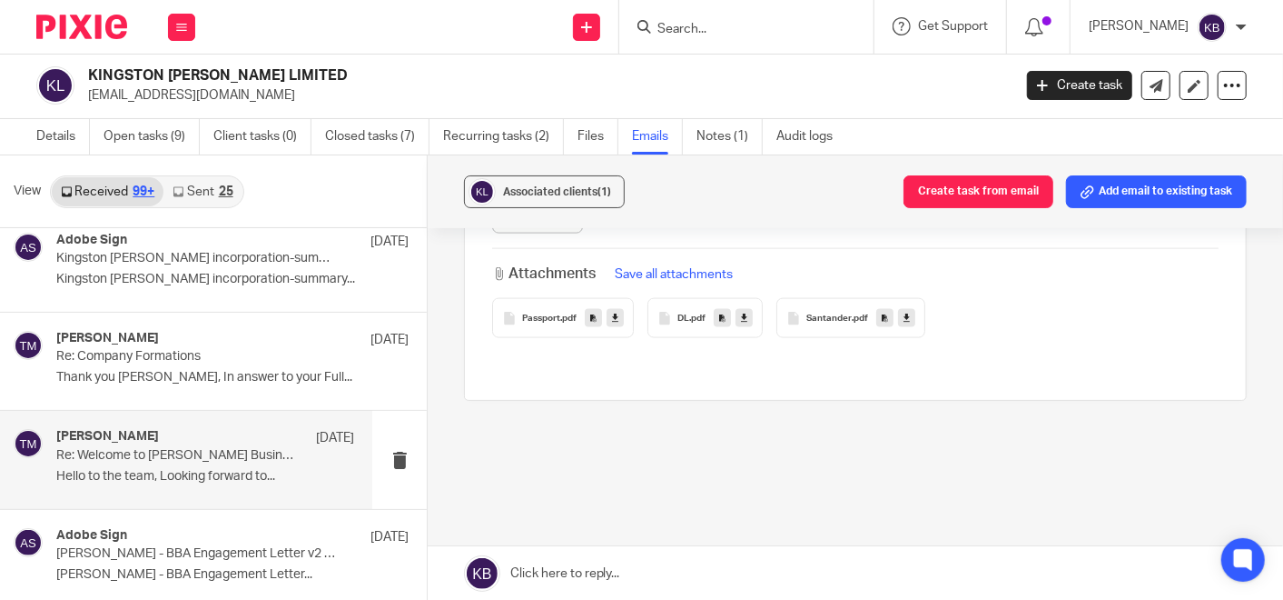
scroll to position [11654, 0]
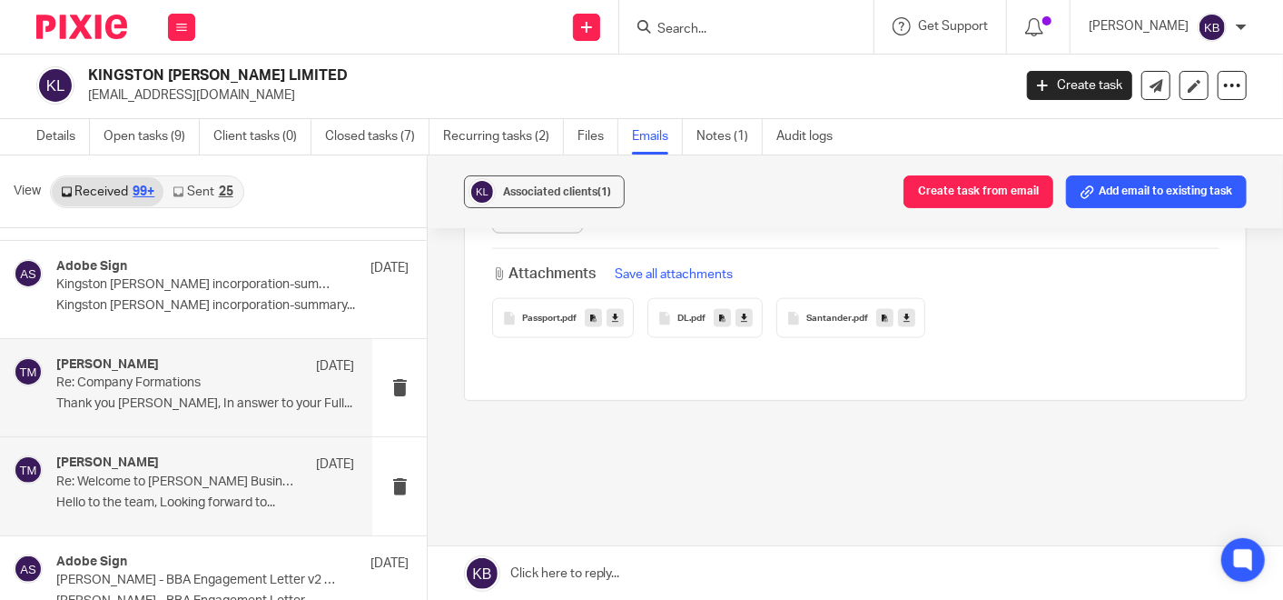
click at [164, 375] on p "Re: Company Formations" at bounding box center [175, 382] width 238 height 15
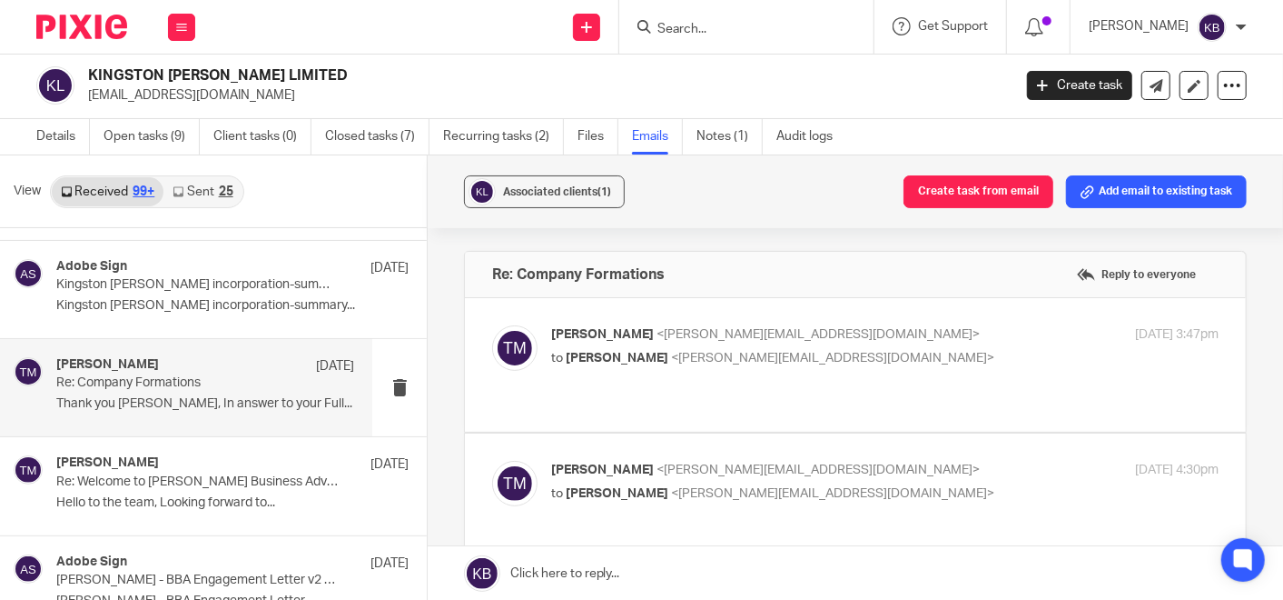
scroll to position [0, 0]
click at [600, 334] on span "T. Mullings" at bounding box center [602, 334] width 103 height 13
checkbox input "true"
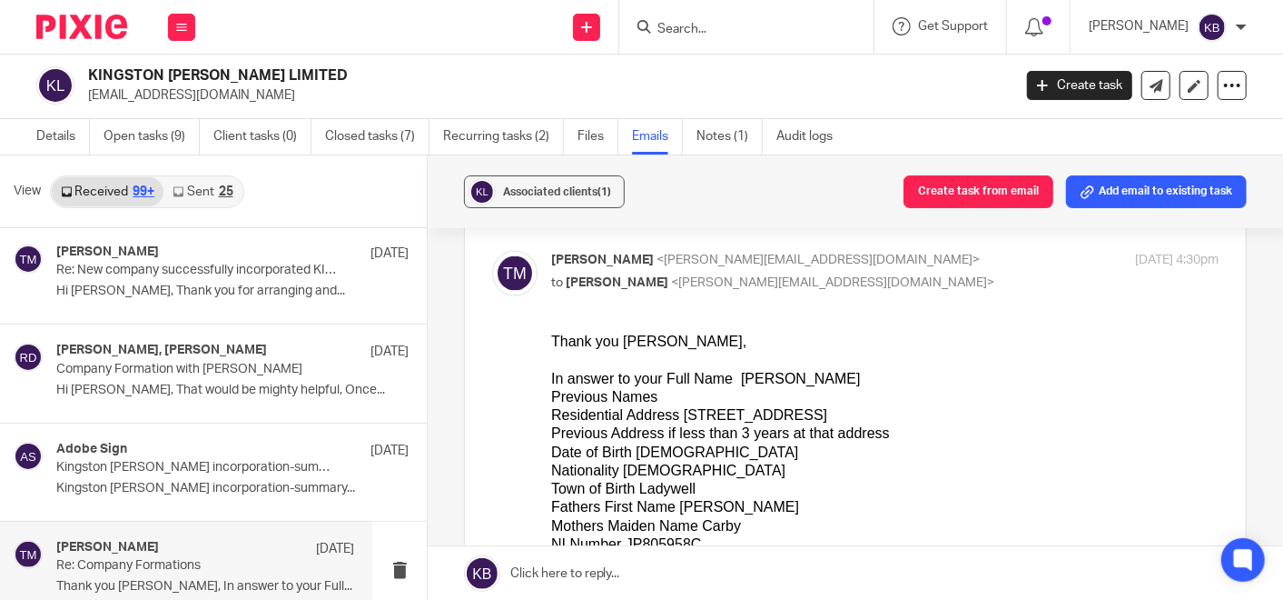
scroll to position [11452, 0]
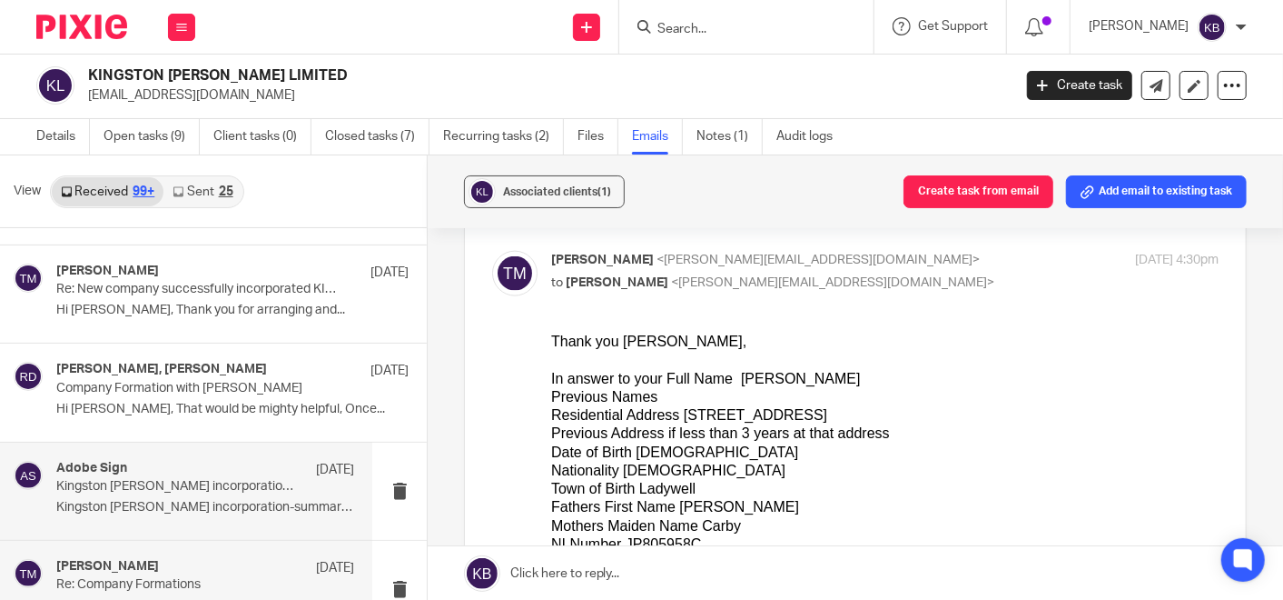
click at [176, 479] on p "Kingston Beck incorporation-summary between Bicknell Business Advisers Limited …" at bounding box center [175, 486] width 238 height 15
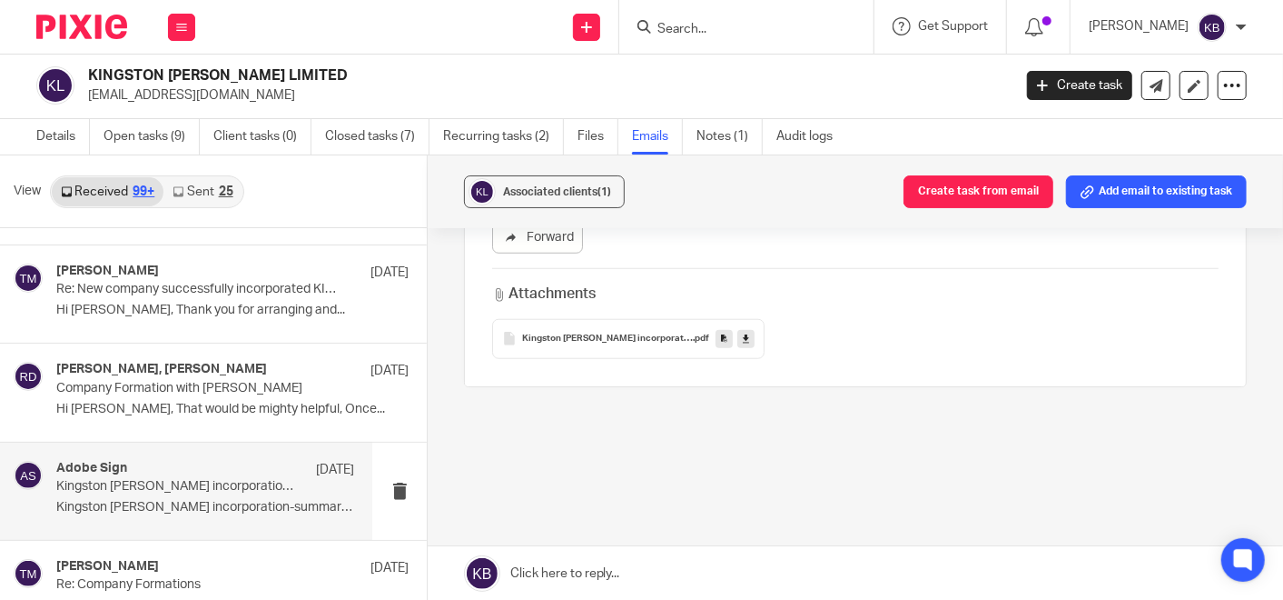
scroll to position [829, 0]
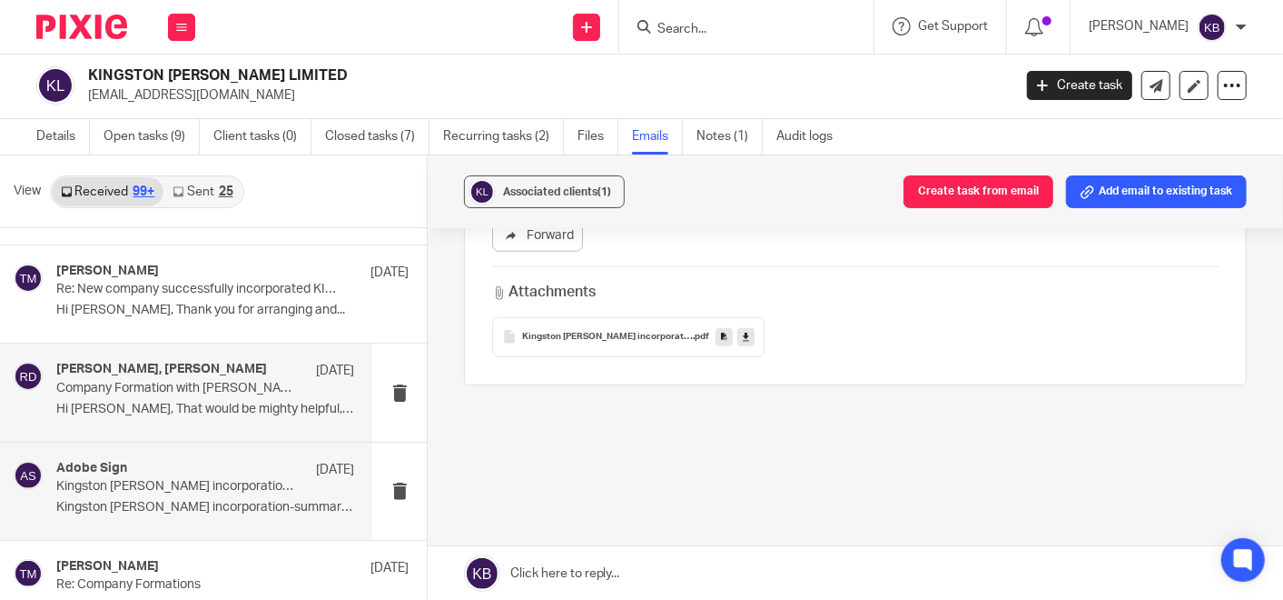
click at [137, 381] on p "Company Formation with Tanya Mullings" at bounding box center [175, 388] width 238 height 15
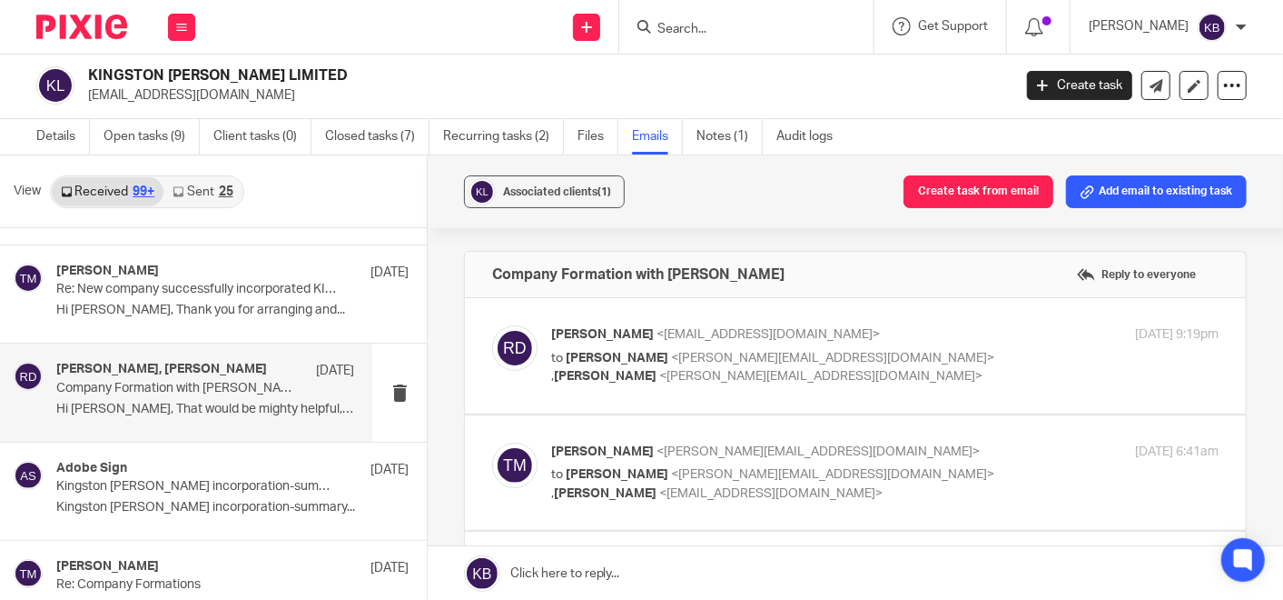
scroll to position [0, 0]
click at [706, 328] on span "<richarddrakes@gmail.com>" at bounding box center [768, 334] width 223 height 13
checkbox input "true"
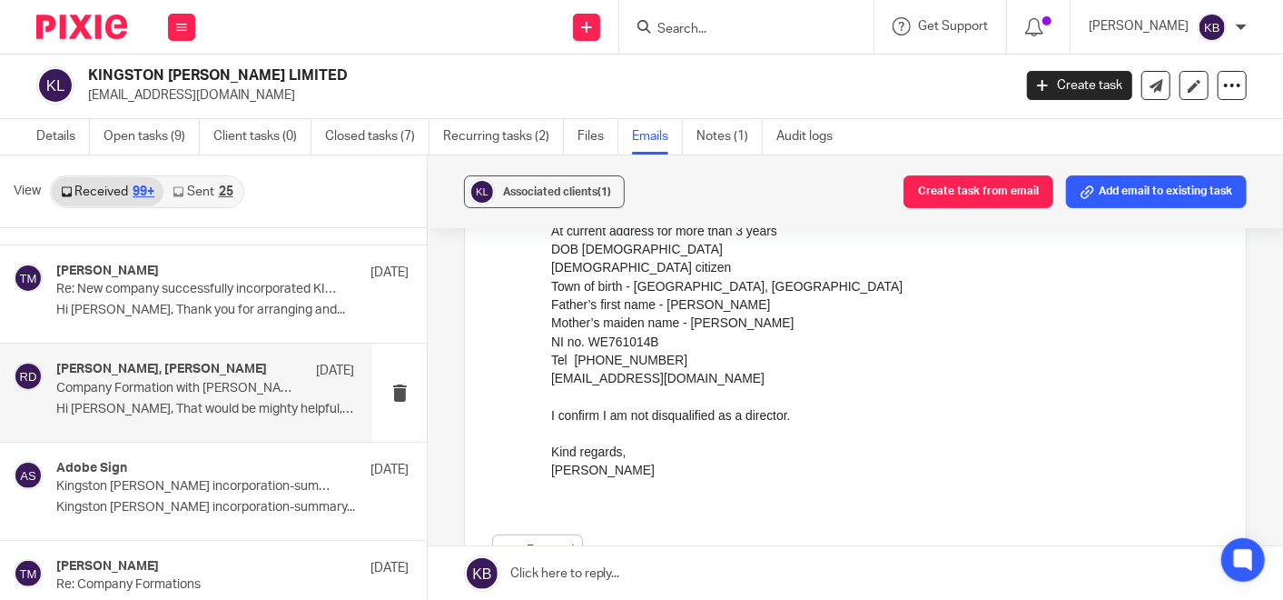
scroll to position [302, 0]
